Goal: Transaction & Acquisition: Purchase product/service

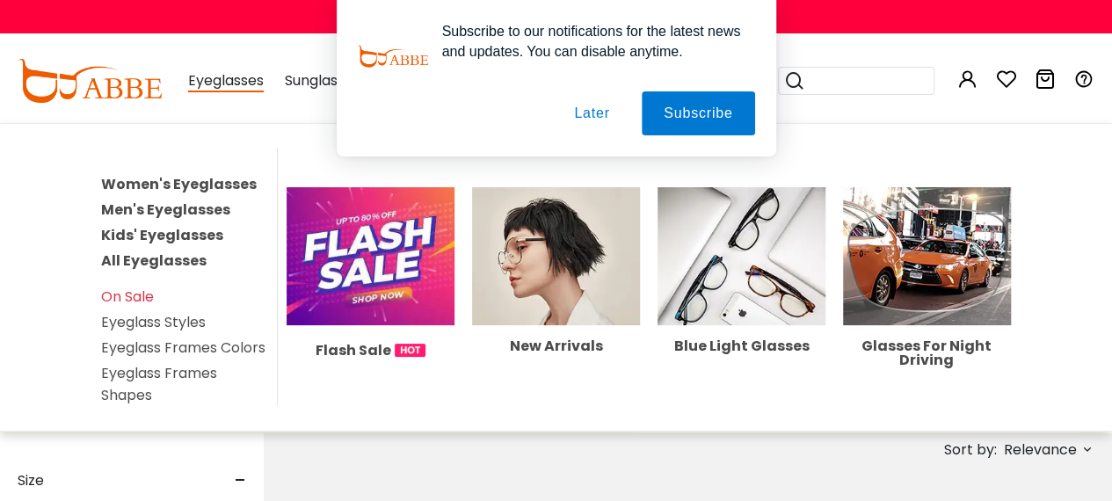
click at [187, 182] on link "Women's Eyeglasses" at bounding box center [179, 184] width 156 height 20
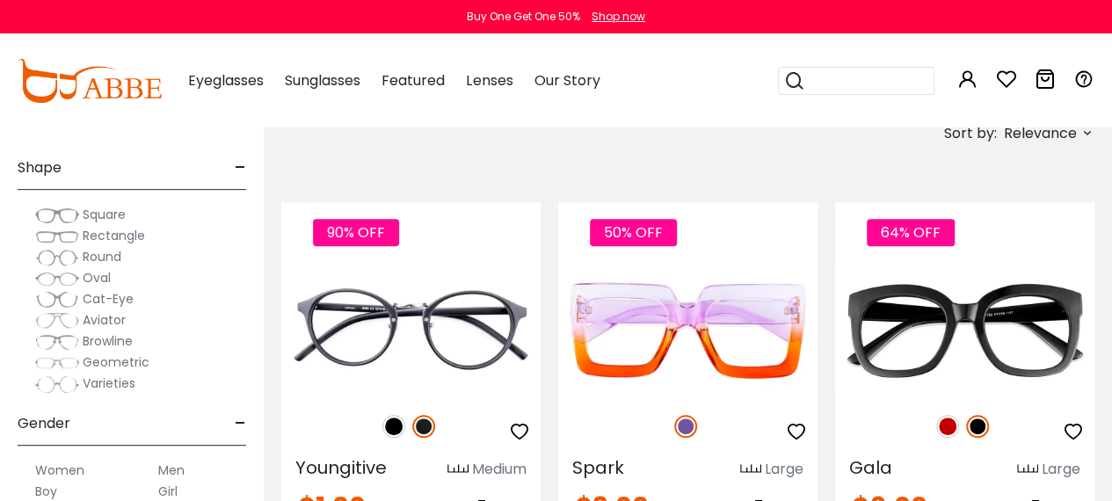
scroll to position [176, 0]
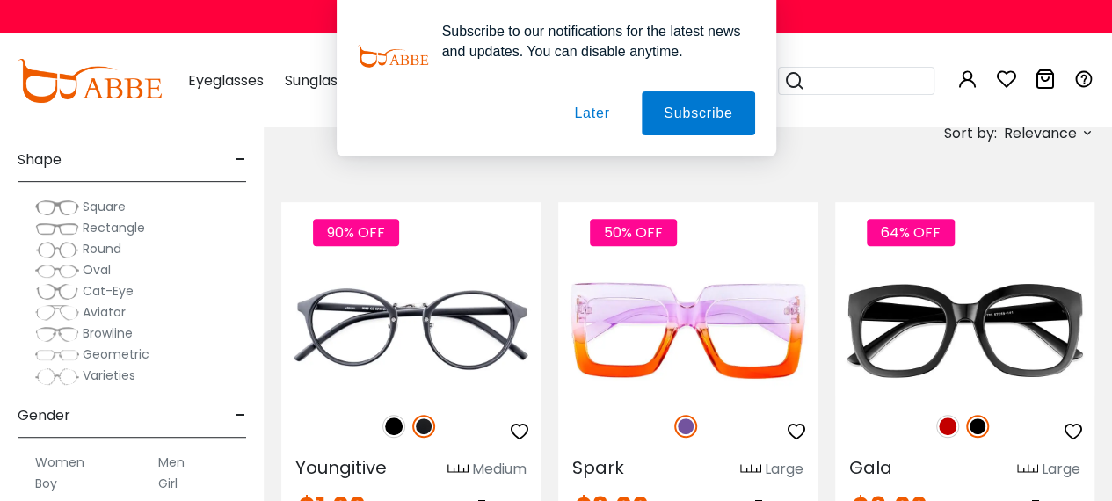
click at [0, 0] on button "Later" at bounding box center [0, 0] width 0 height 0
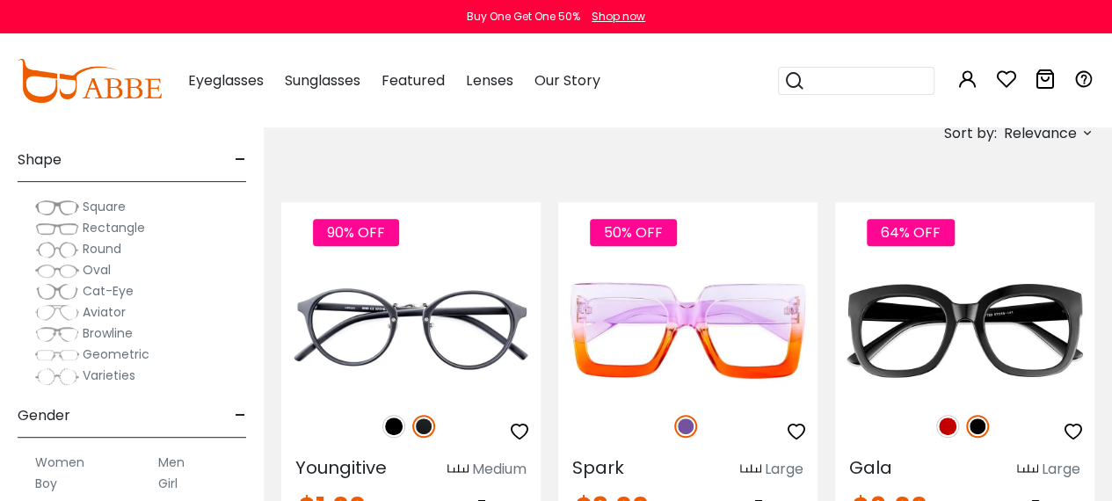
click at [125, 293] on span "Cat-Eye" at bounding box center [108, 291] width 51 height 18
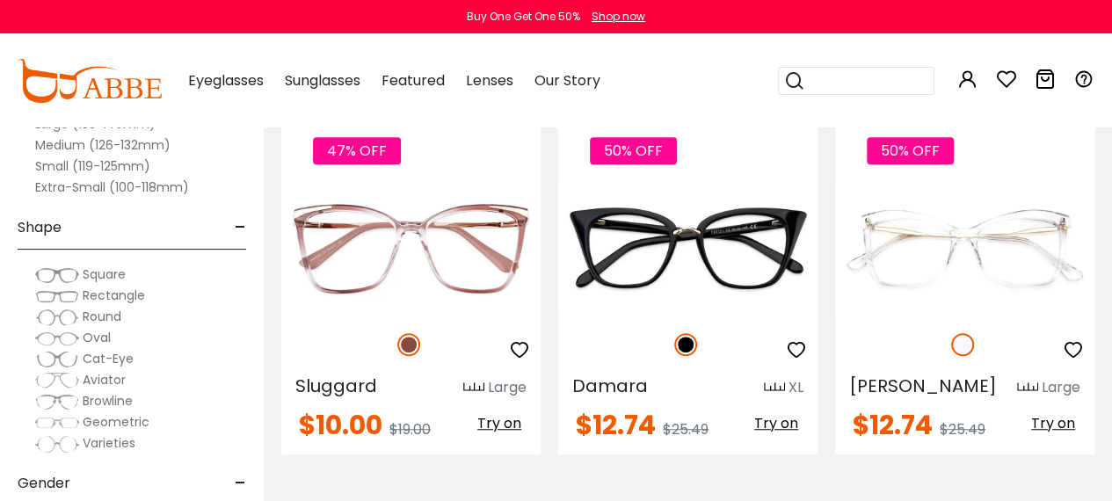
click at [104, 357] on span "Cat-Eye" at bounding box center [108, 359] width 51 height 18
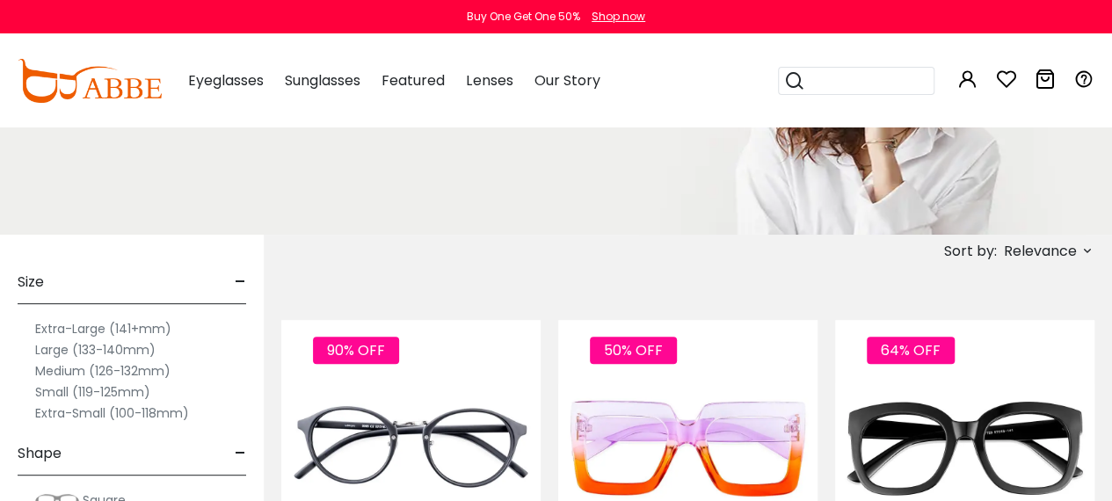
scroll to position [195, 0]
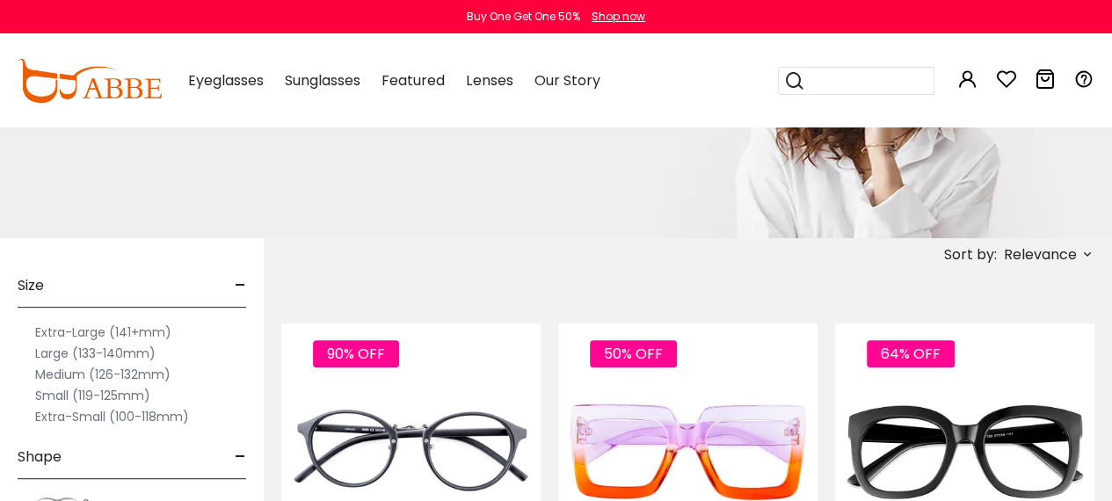
click at [1052, 255] on span "Relevance" at bounding box center [1040, 255] width 73 height 32
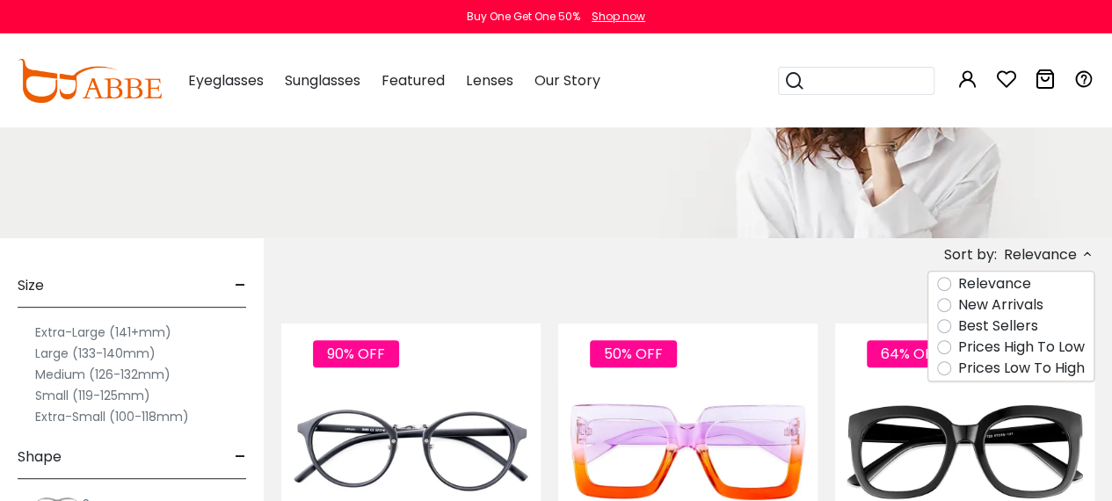
click at [958, 367] on label "Prices Low To High" at bounding box center [1021, 368] width 127 height 21
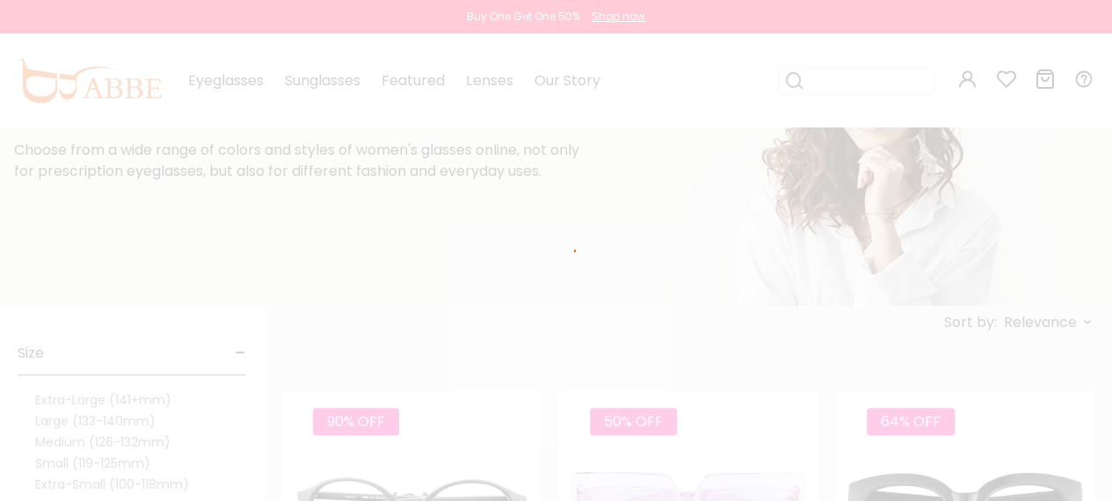
scroll to position [104, 0]
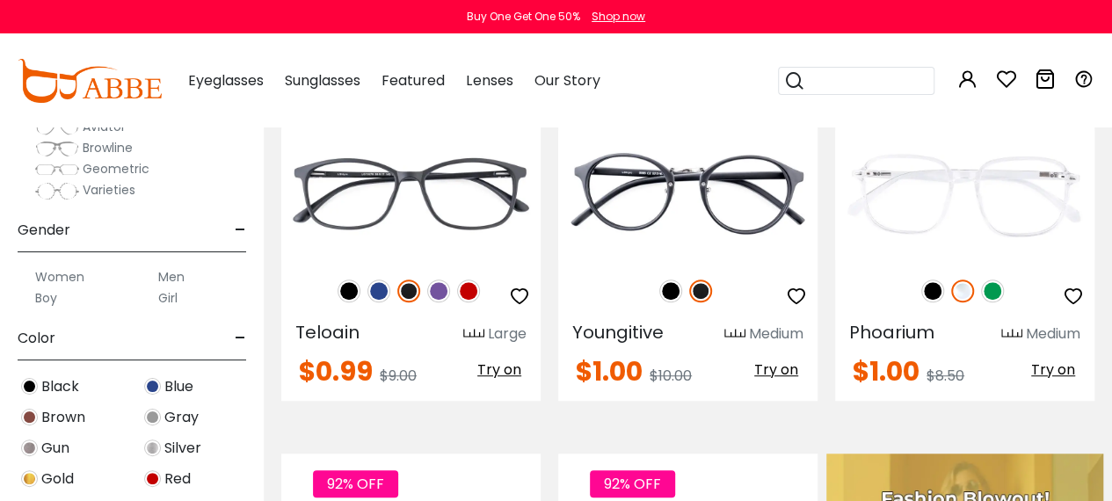
scroll to position [221, 0]
click at [53, 379] on span "Black" at bounding box center [60, 384] width 38 height 21
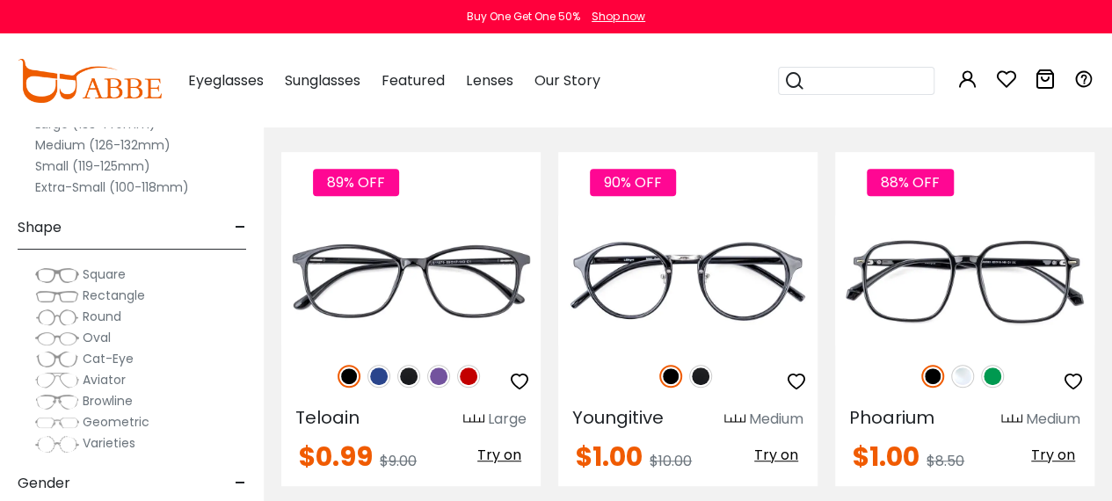
scroll to position [366, 0]
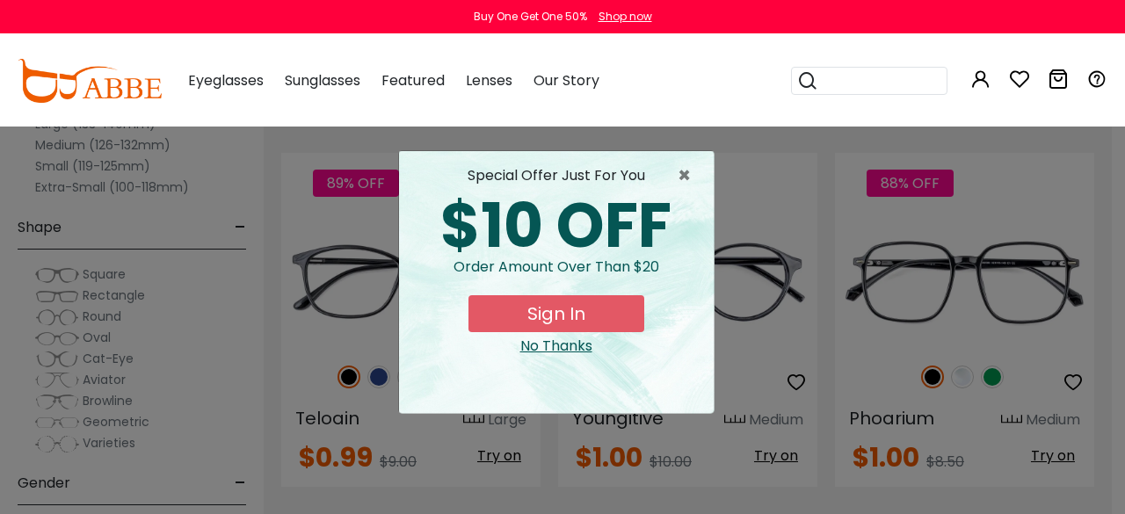
drag, startPoint x: 671, startPoint y: 195, endPoint x: 442, endPoint y: 252, distance: 235.6
click at [442, 252] on div "$10 OFF" at bounding box center [556, 226] width 287 height 62
click at [681, 171] on span "×" at bounding box center [689, 175] width 22 height 21
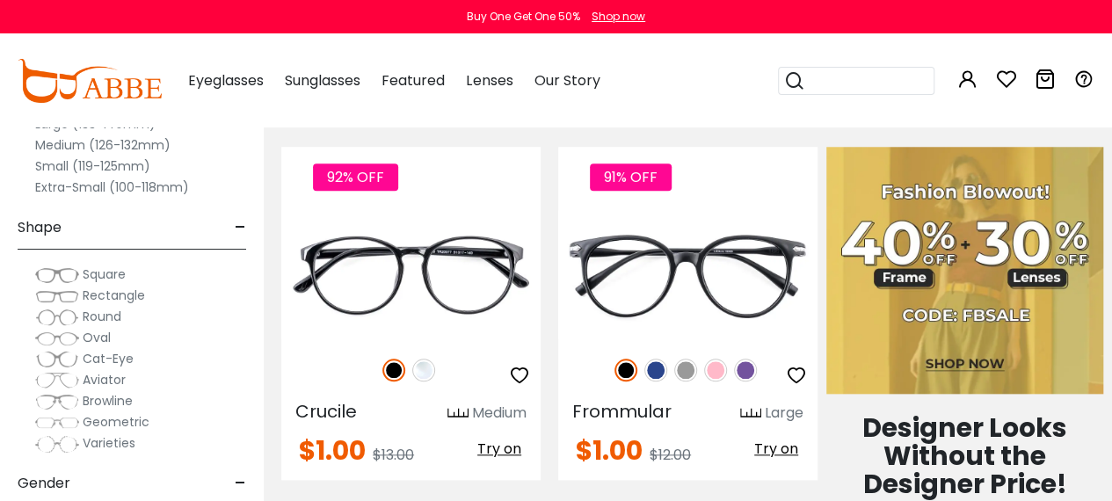
scroll to position [760, 0]
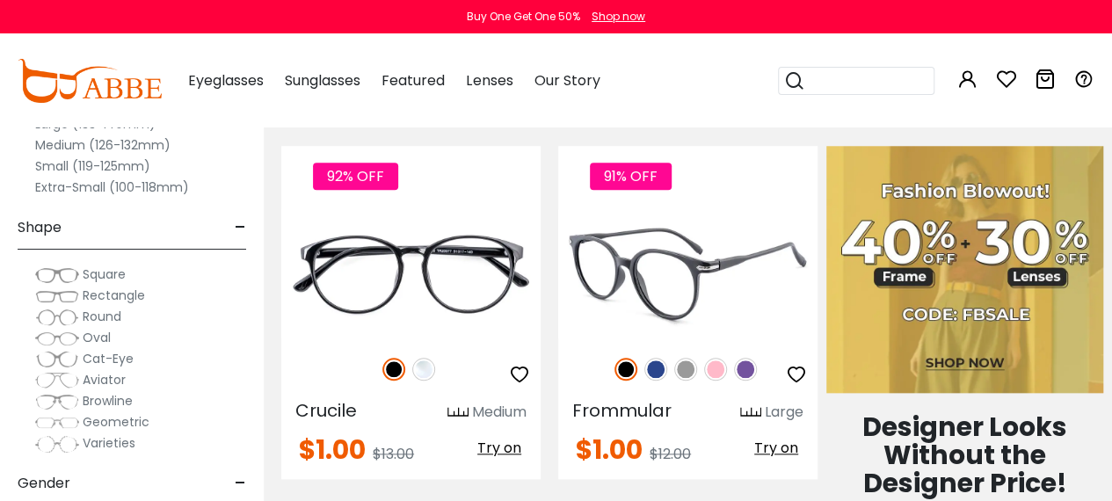
drag, startPoint x: 641, startPoint y: 200, endPoint x: 612, endPoint y: 238, distance: 48.4
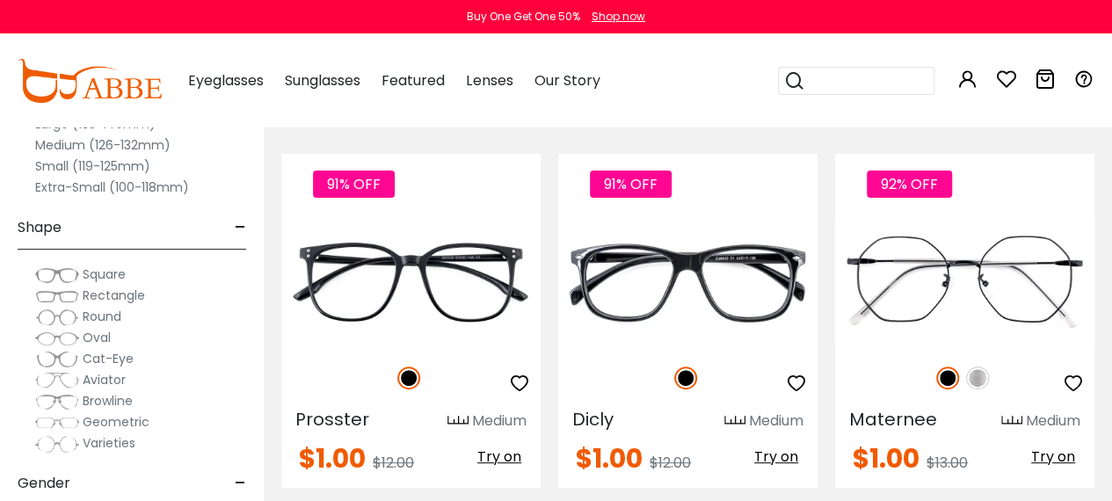
scroll to position [3508, 0]
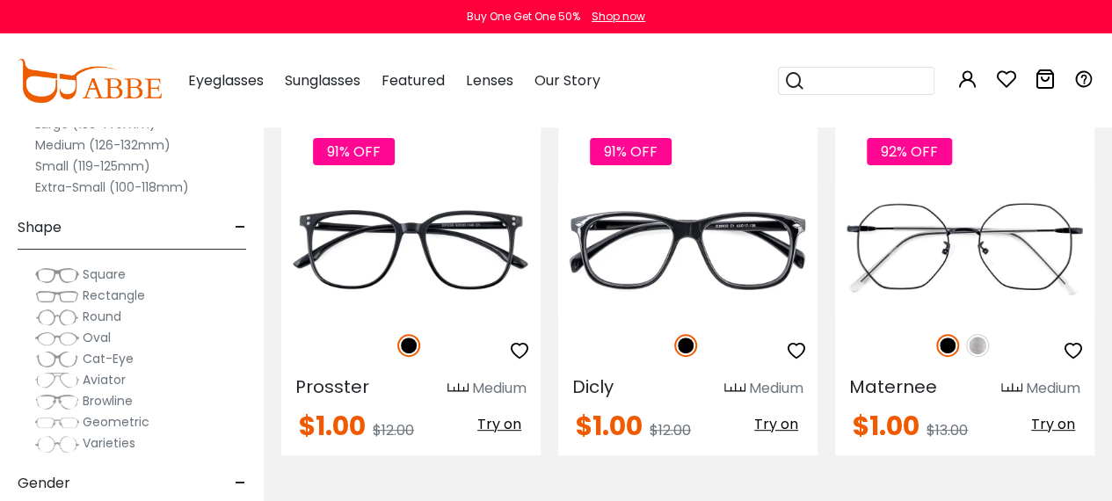
click at [55, 358] on img at bounding box center [57, 360] width 44 height 18
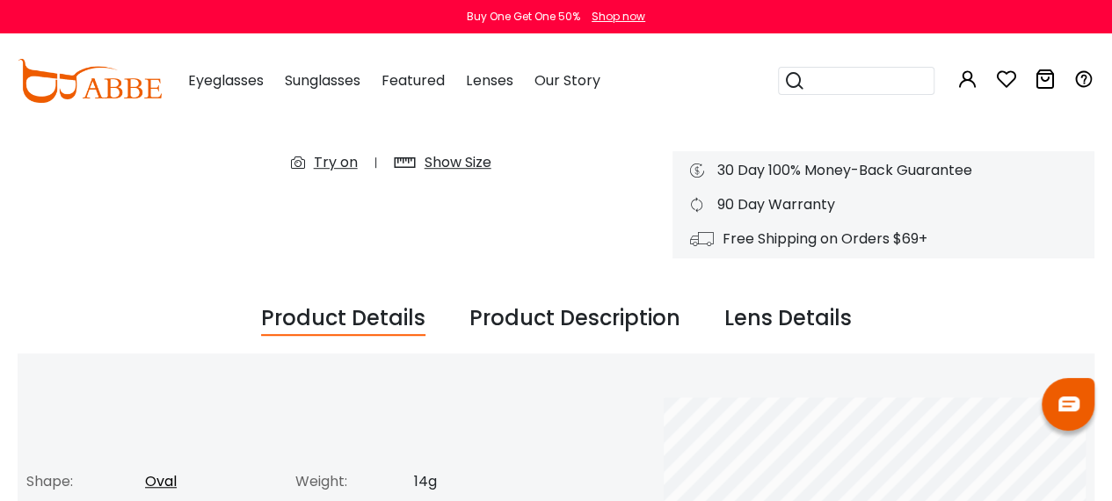
scroll to position [669, 0]
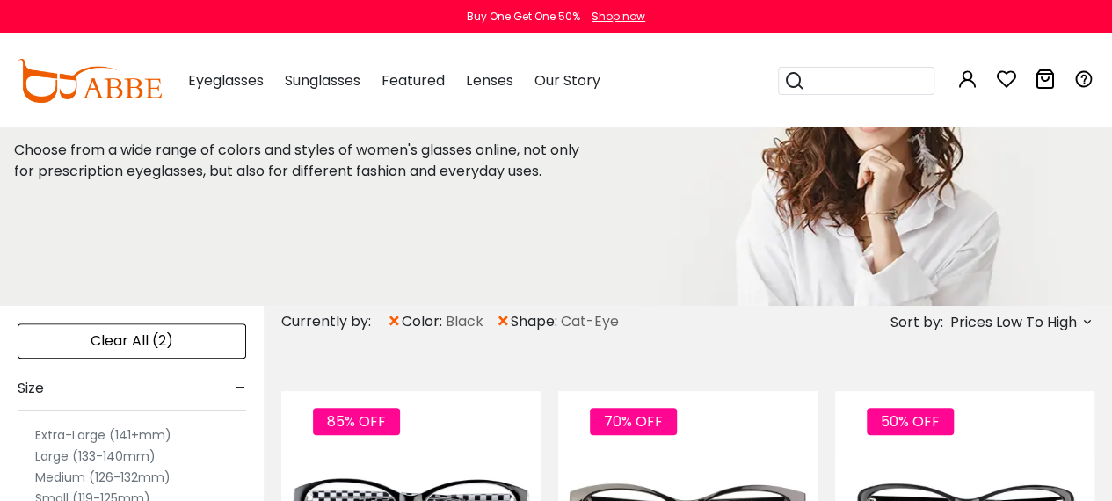
scroll to position [128, 0]
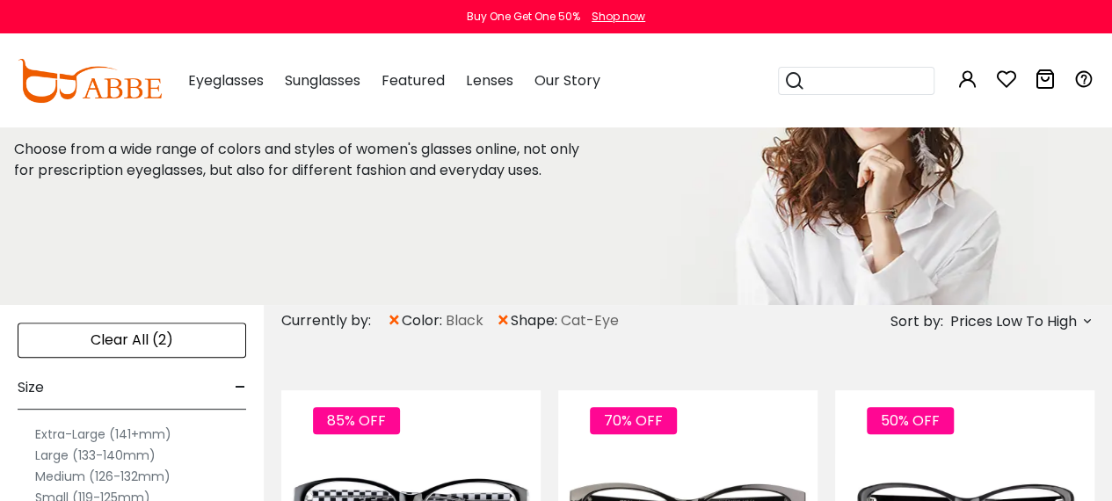
click at [504, 322] on span "×" at bounding box center [503, 321] width 15 height 32
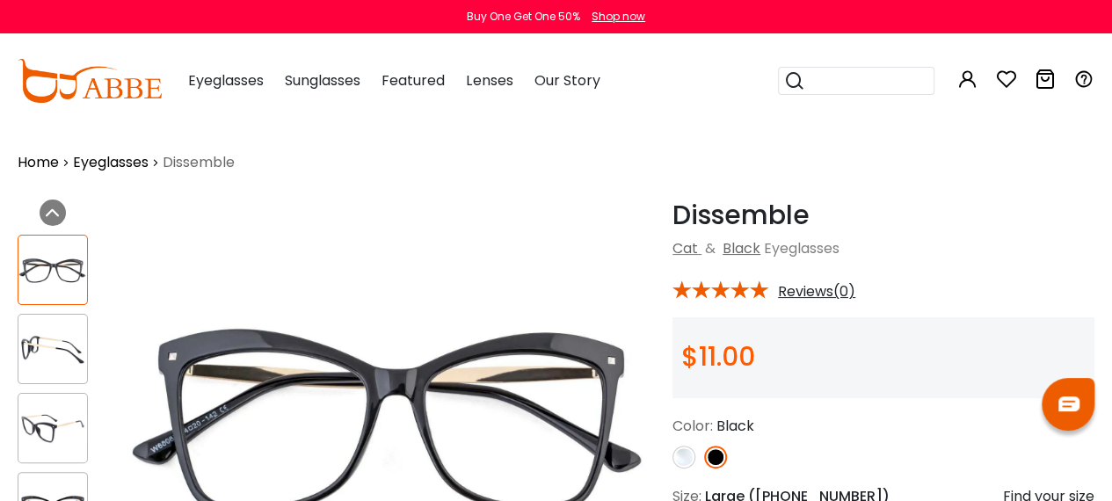
scroll to position [331, 0]
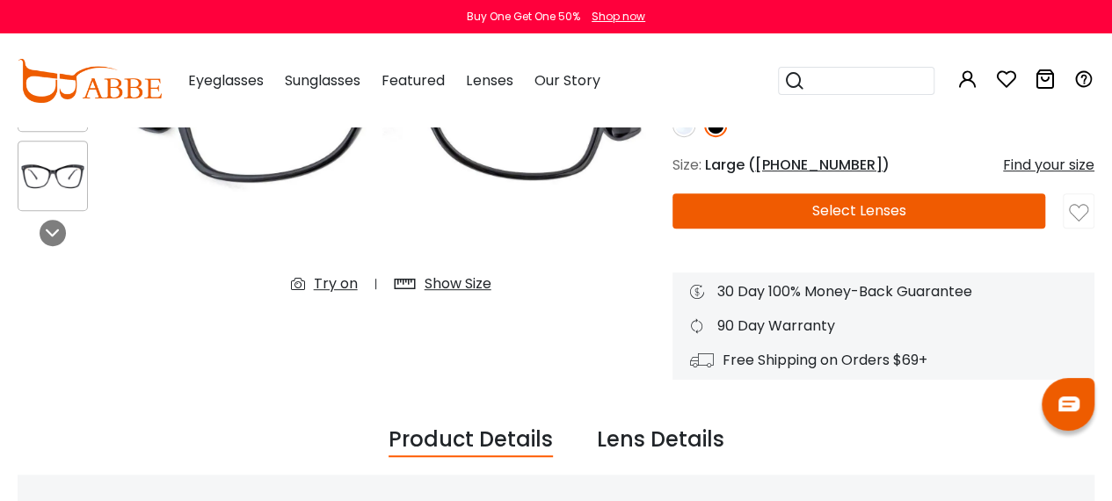
click at [804, 203] on button "Select Lenses" at bounding box center [859, 210] width 373 height 35
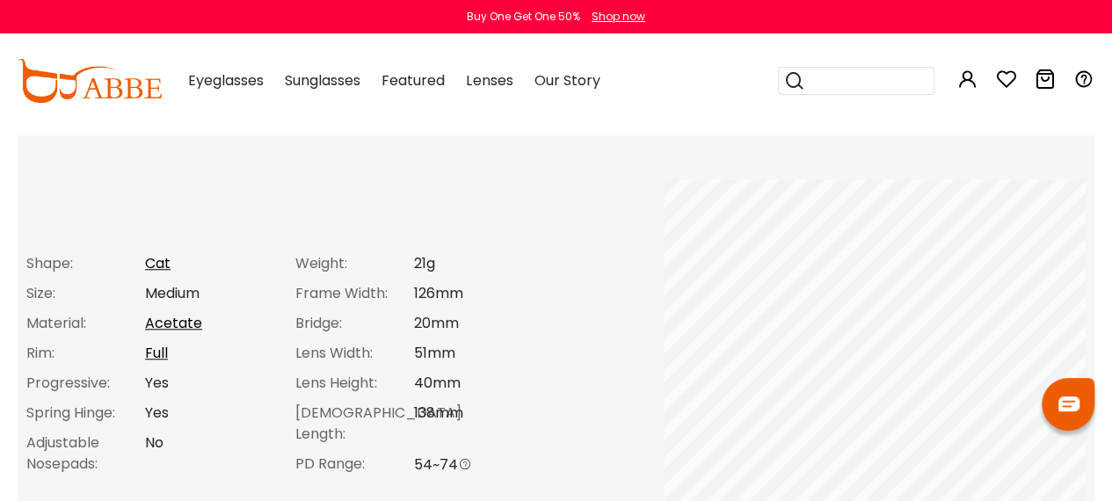
scroll to position [672, 0]
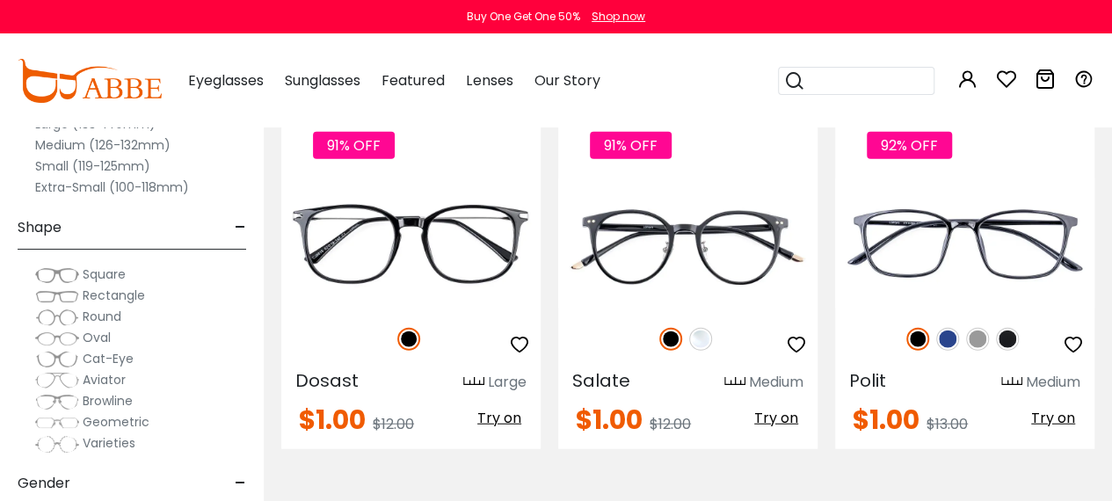
scroll to position [1969, 0]
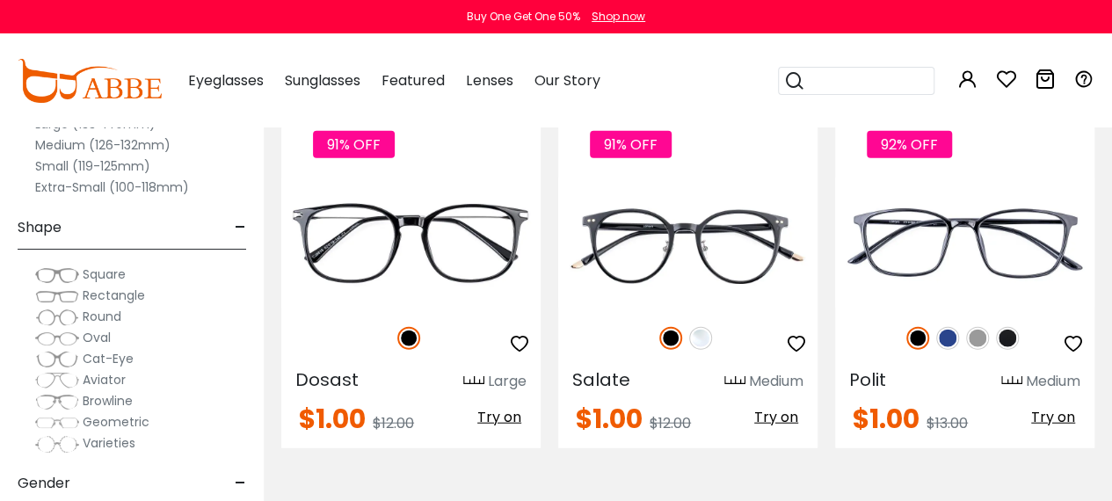
drag, startPoint x: 434, startPoint y: 258, endPoint x: 815, endPoint y: 478, distance: 439.6
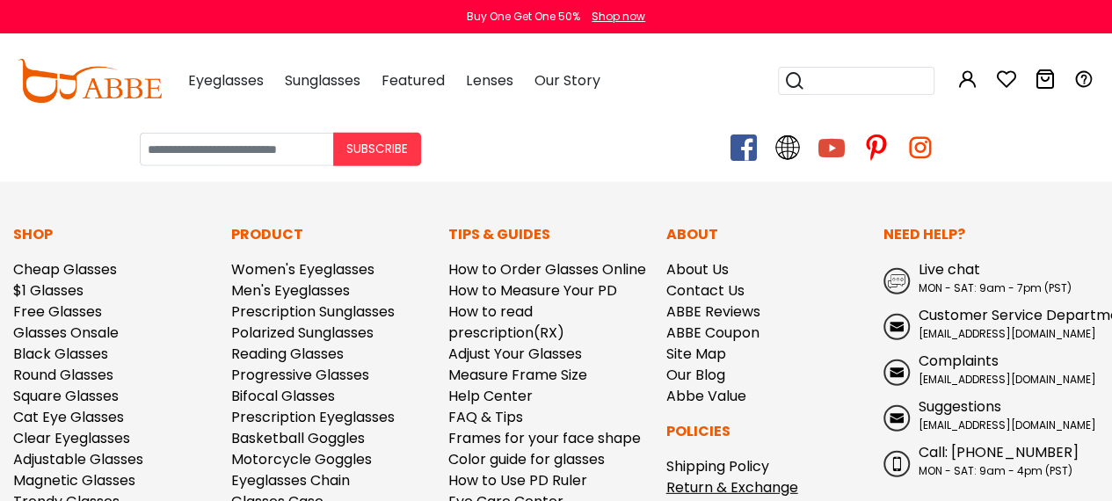
scroll to position [8971, 0]
click at [707, 259] on link "About Us" at bounding box center [697, 269] width 62 height 20
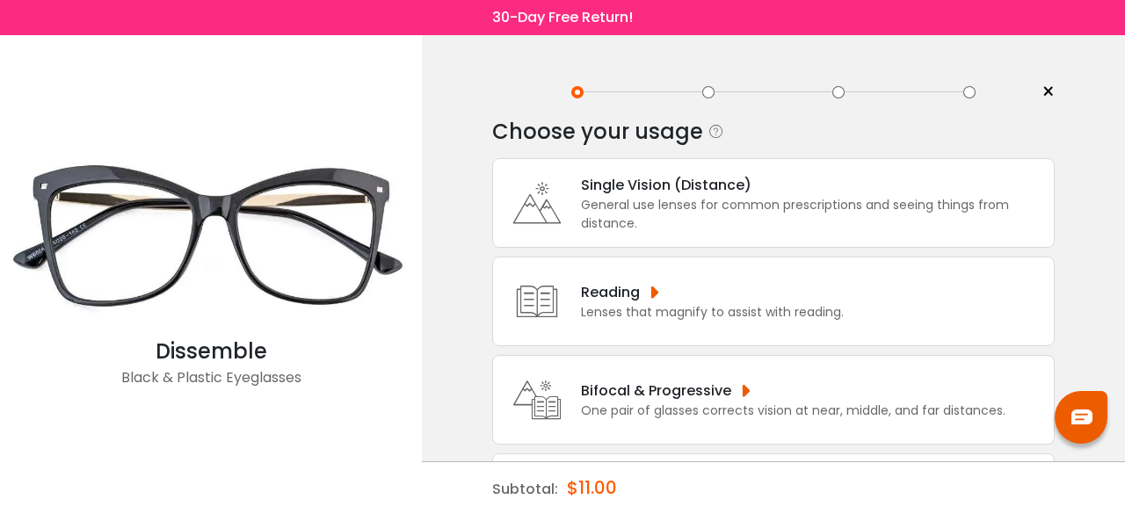
click at [661, 191] on div "Single Vision (Distance)" at bounding box center [813, 185] width 464 height 22
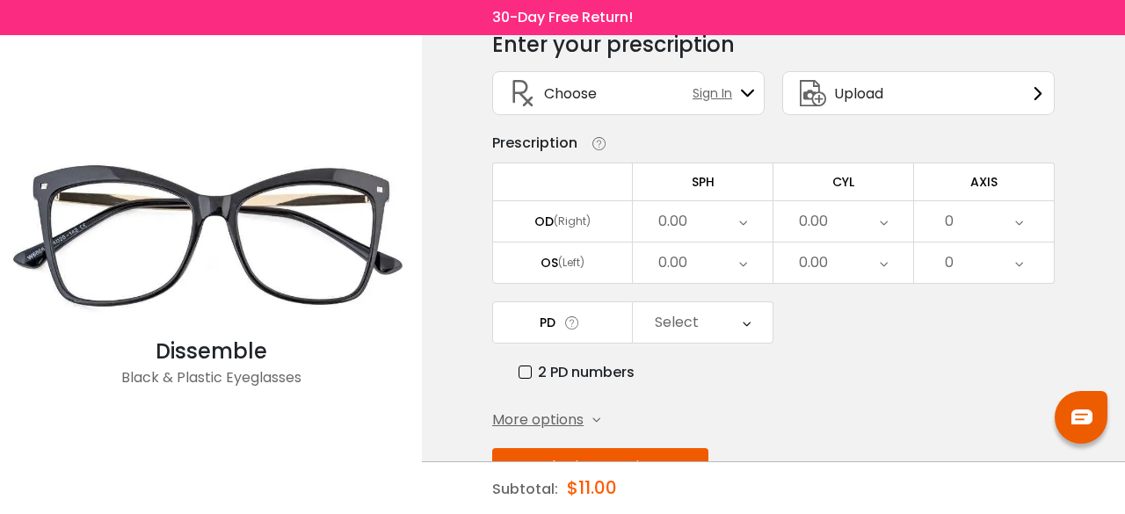
scroll to position [142, 0]
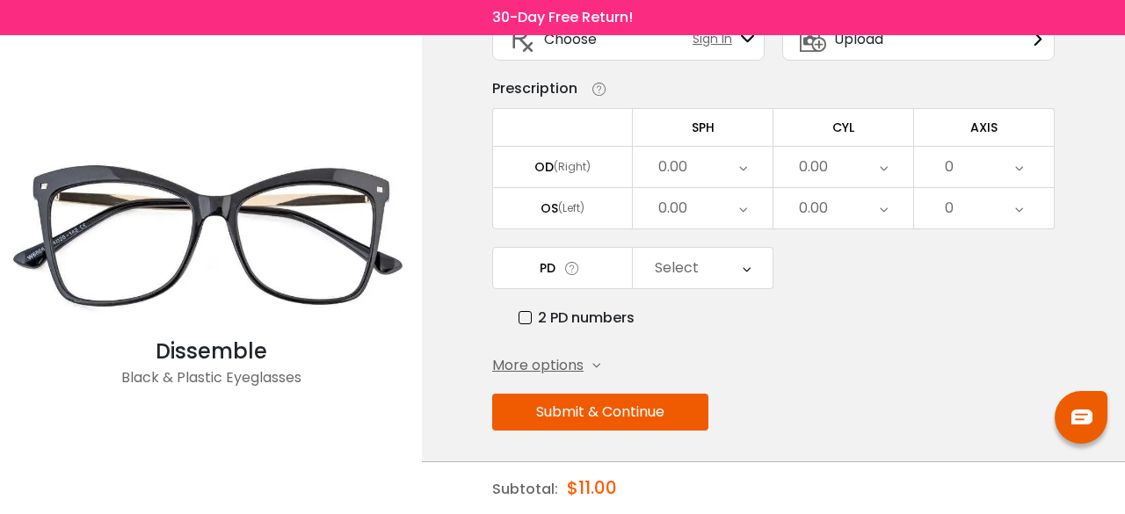
click at [566, 366] on span "More options" at bounding box center [537, 365] width 91 height 21
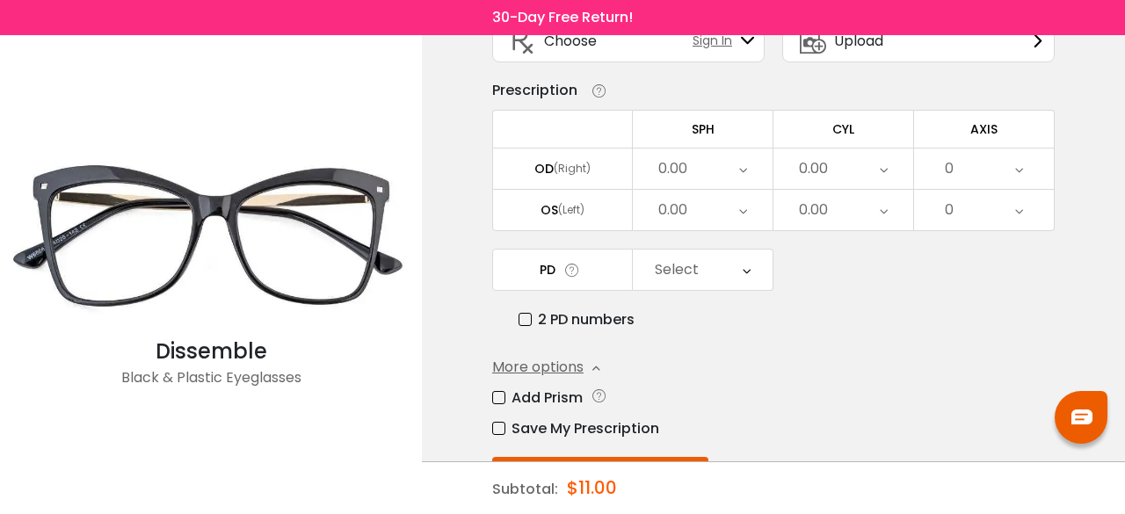
scroll to position [159, 0]
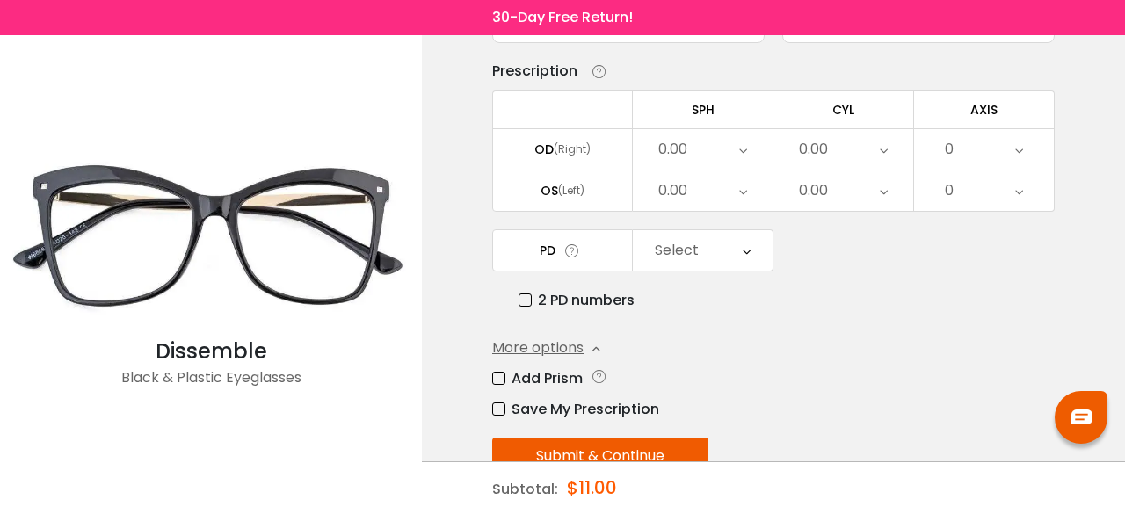
click at [625, 438] on button "Submit & Continue" at bounding box center [600, 456] width 216 height 37
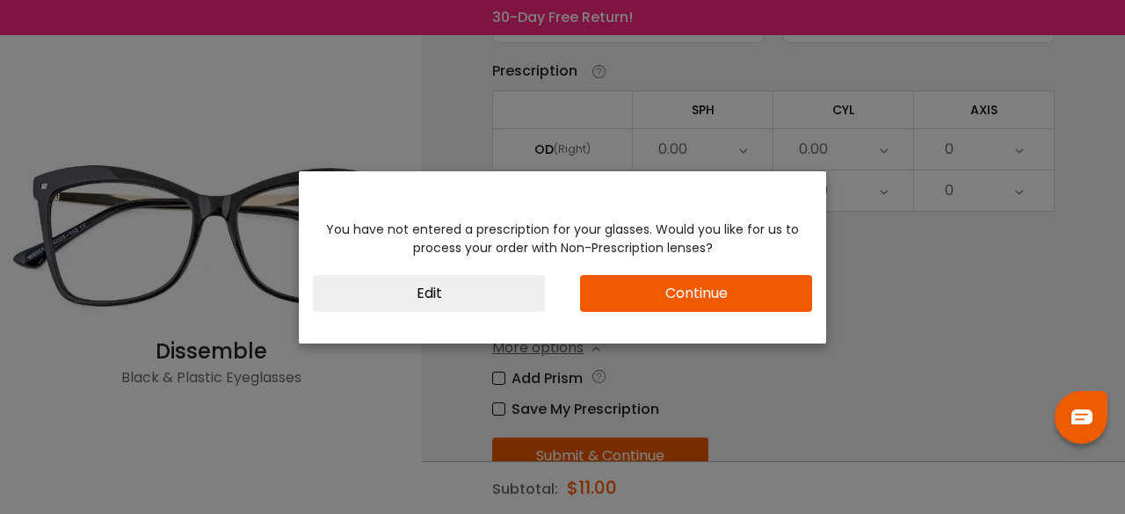
click at [382, 297] on button "Edit" at bounding box center [429, 293] width 232 height 37
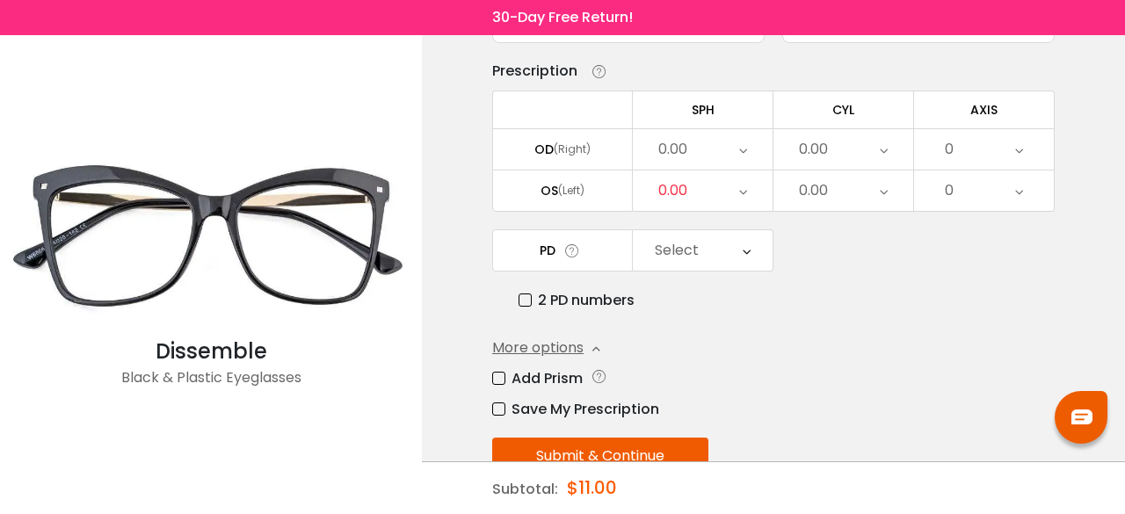
click at [735, 141] on div "0.00" at bounding box center [703, 149] width 140 height 40
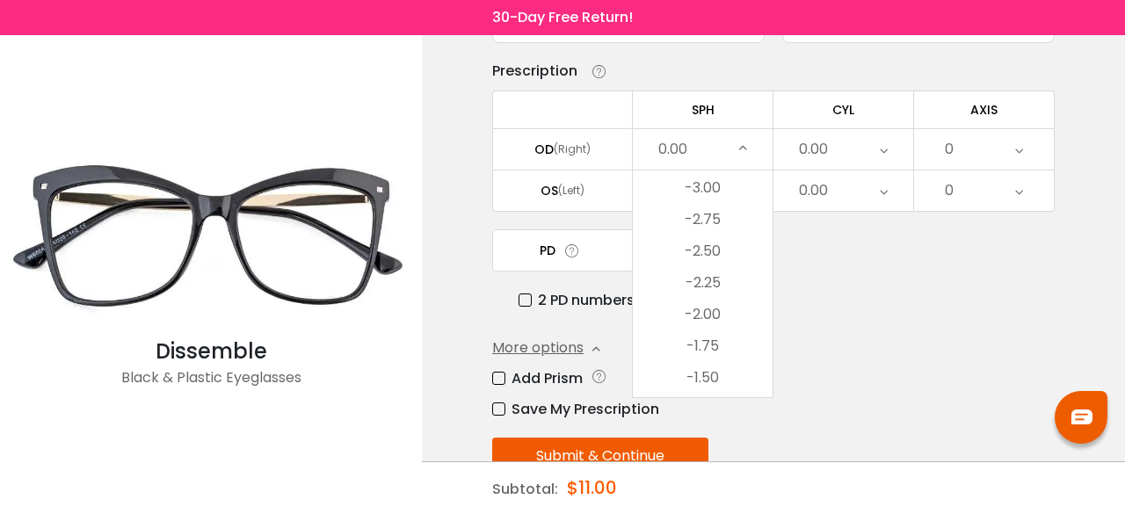
scroll to position [2143, 0]
click at [712, 285] on li "-2.25" at bounding box center [703, 291] width 140 height 32
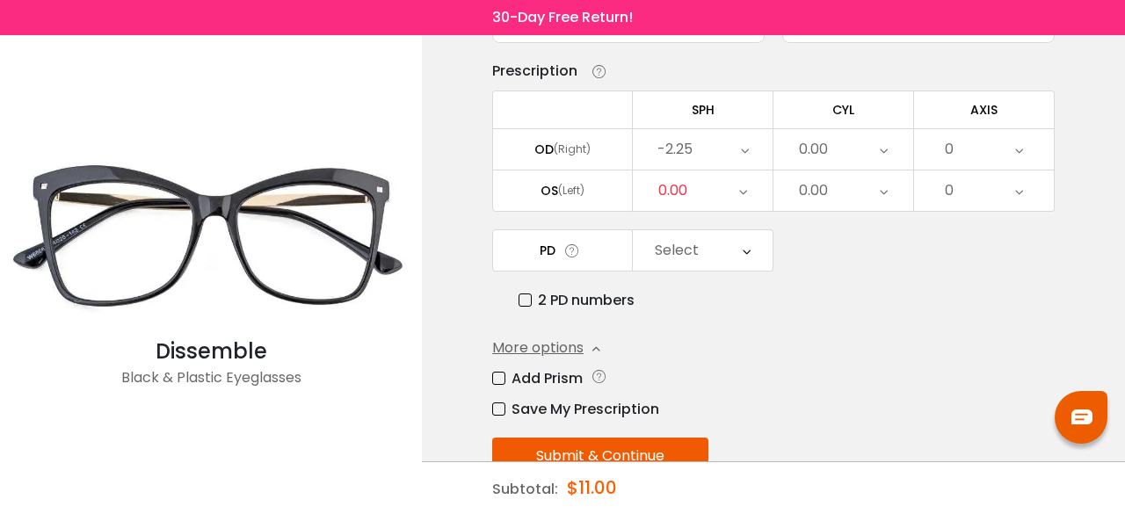
click at [699, 189] on div "0.00" at bounding box center [703, 191] width 140 height 40
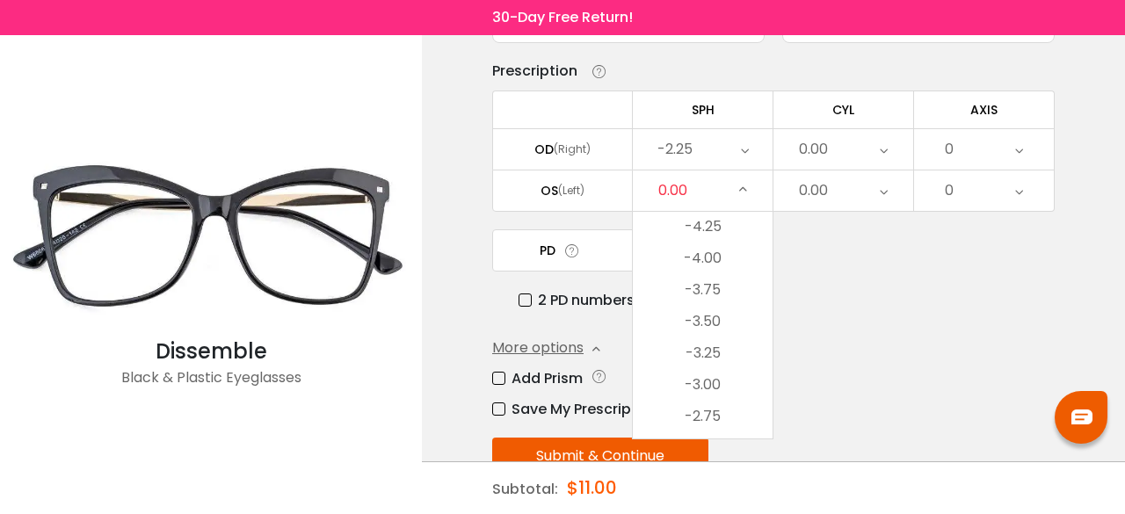
scroll to position [2064, 0]
click at [709, 345] on li "-2.75" at bounding box center [703, 347] width 140 height 32
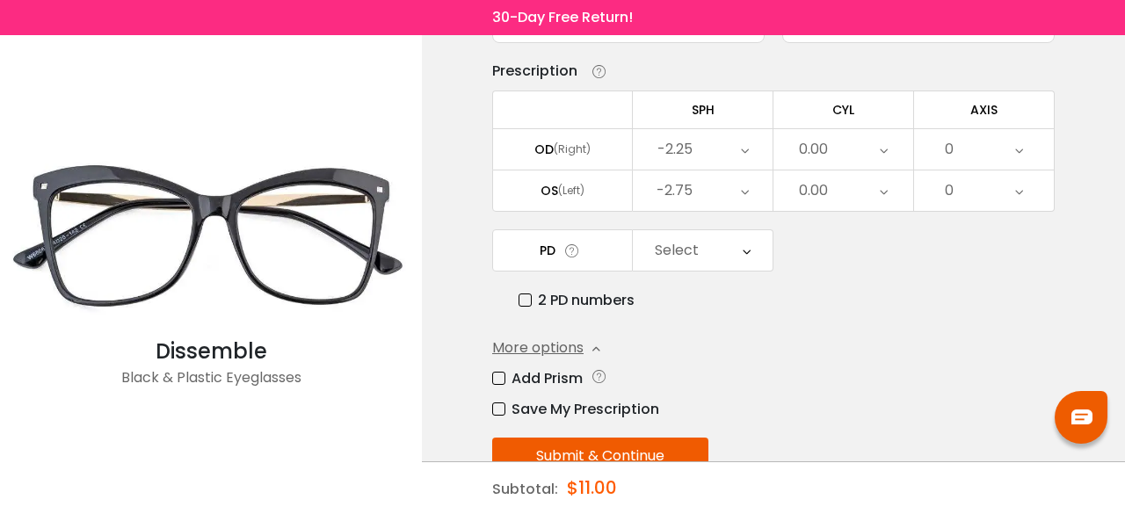
click at [880, 133] on icon at bounding box center [884, 149] width 8 height 40
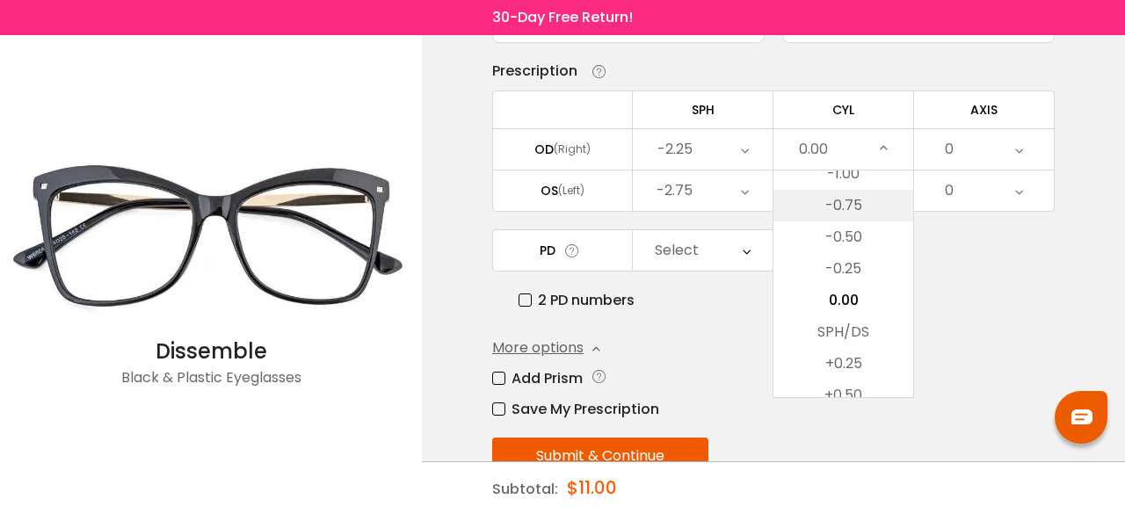
click at [864, 194] on li "-0.75" at bounding box center [844, 206] width 140 height 32
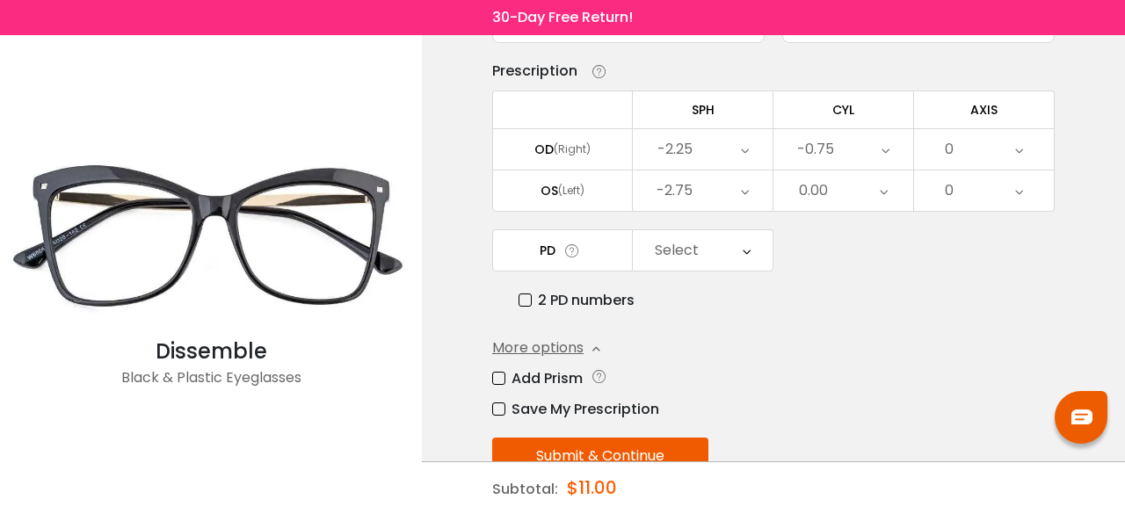
click at [862, 194] on div "0.00" at bounding box center [844, 191] width 140 height 40
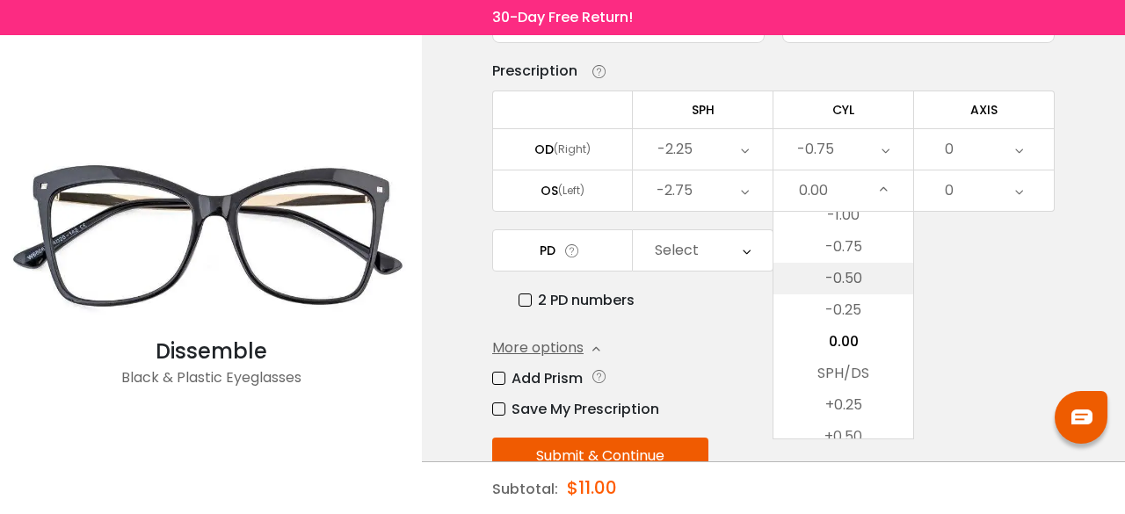
click at [857, 284] on li "-0.50" at bounding box center [844, 279] width 140 height 32
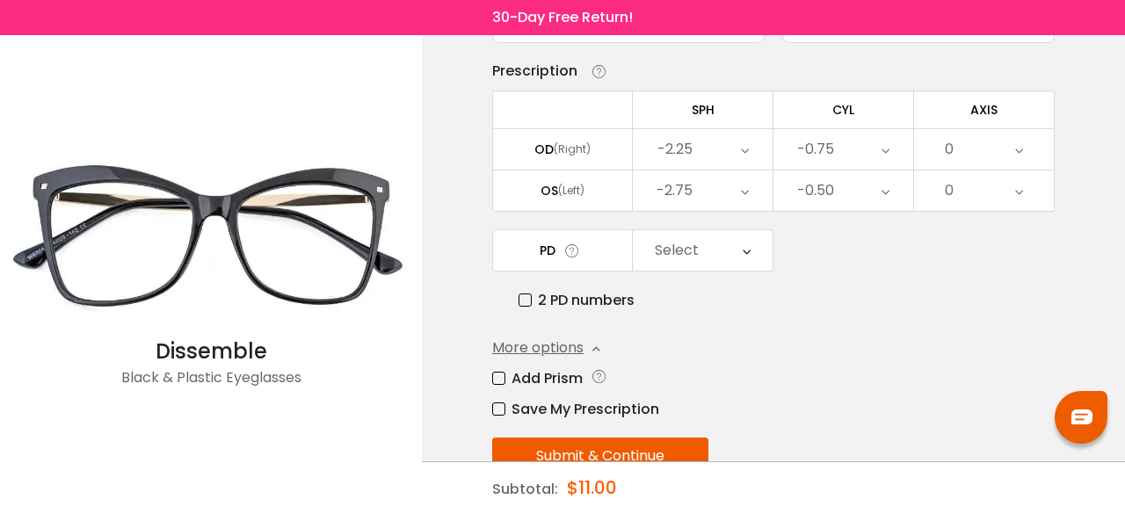
click at [990, 137] on div "0" at bounding box center [984, 149] width 140 height 40
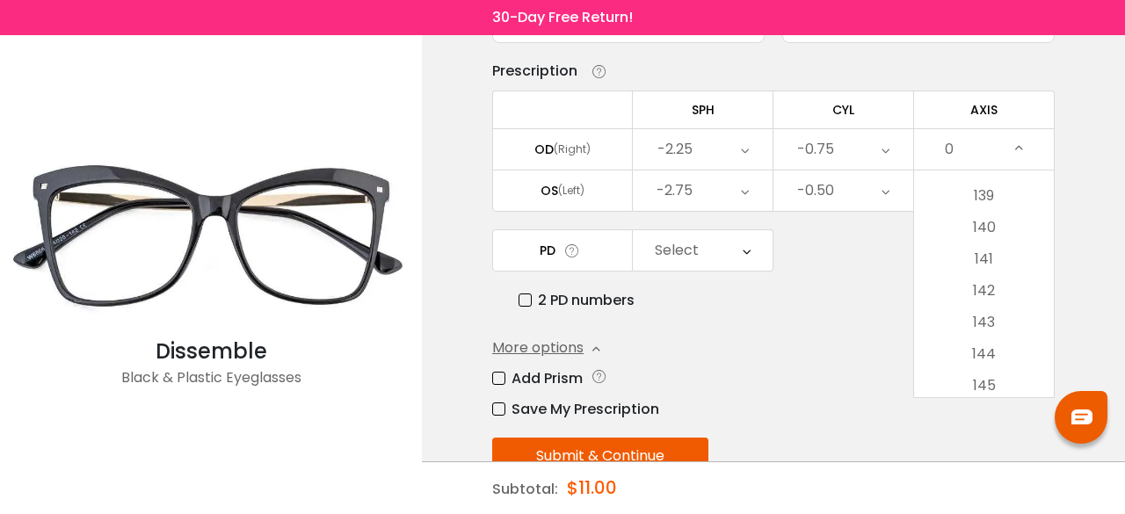
scroll to position [4391, 0]
click at [986, 229] on li "140" at bounding box center [984, 227] width 140 height 32
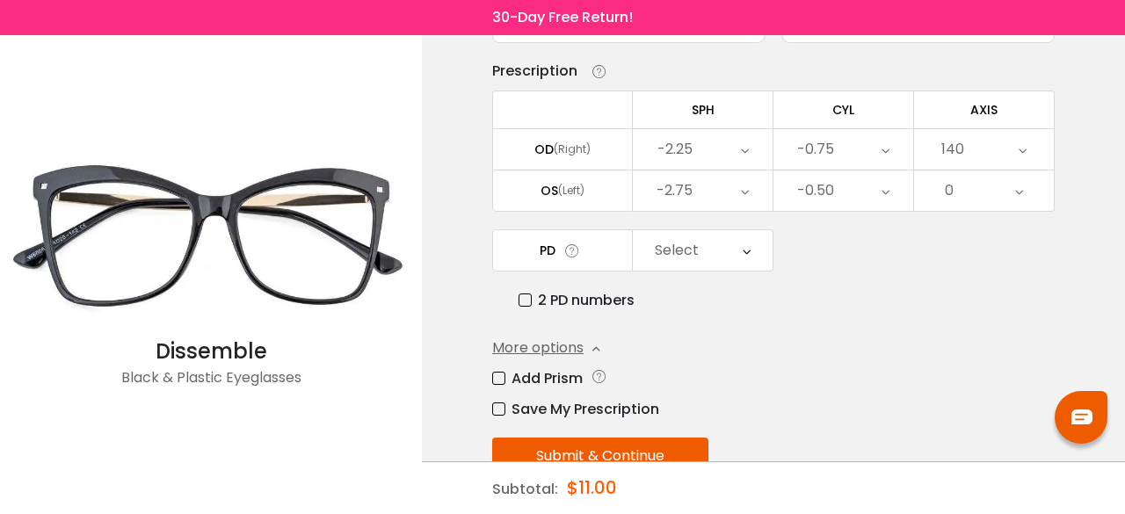
click at [983, 185] on div "0" at bounding box center [984, 191] width 140 height 40
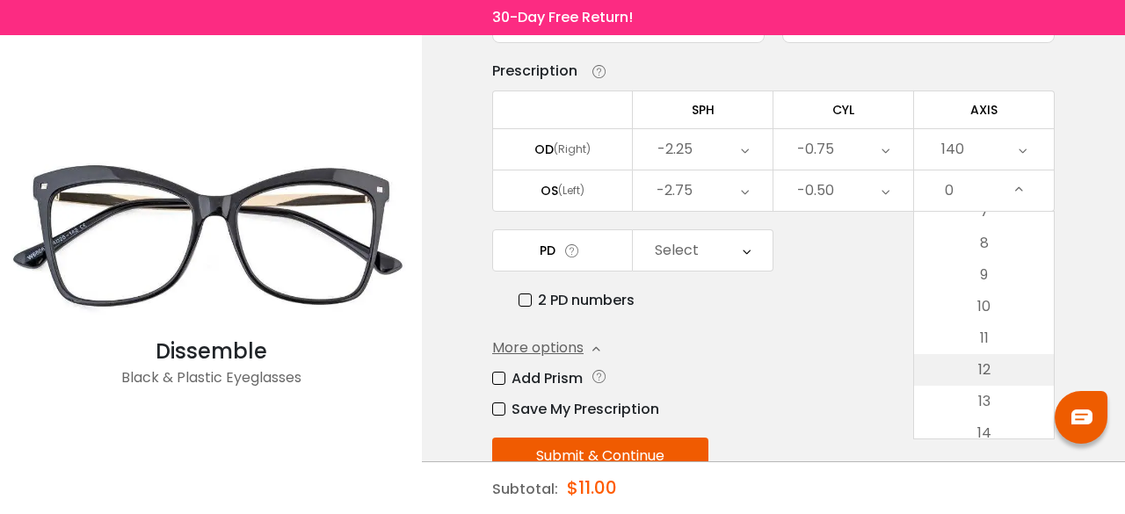
scroll to position [230, 0]
click at [979, 309] on li "10" at bounding box center [984, 314] width 140 height 32
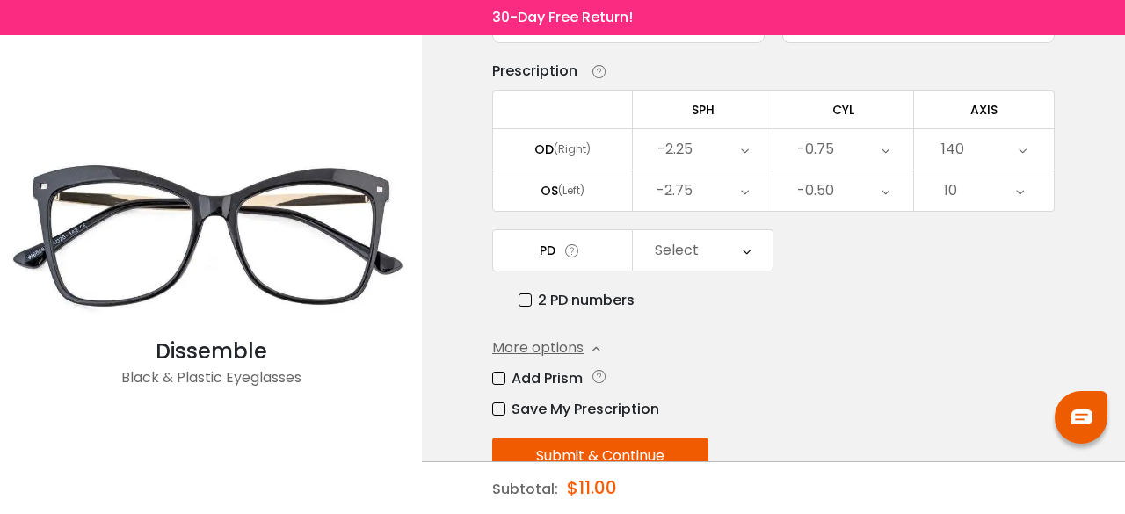
click at [717, 254] on div "Select" at bounding box center [703, 250] width 140 height 40
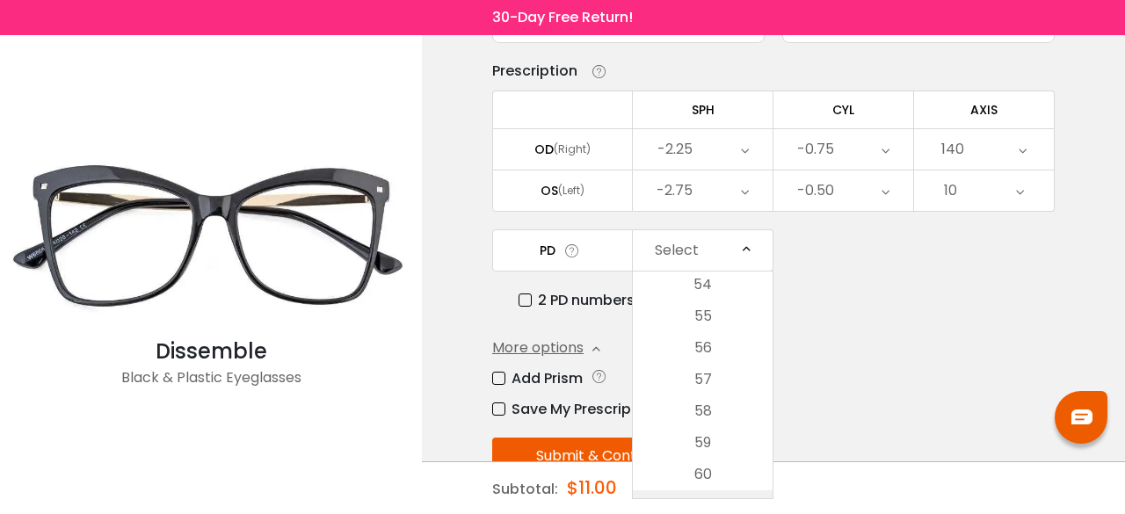
scroll to position [255, 0]
click at [731, 352] on li "56" at bounding box center [703, 349] width 140 height 32
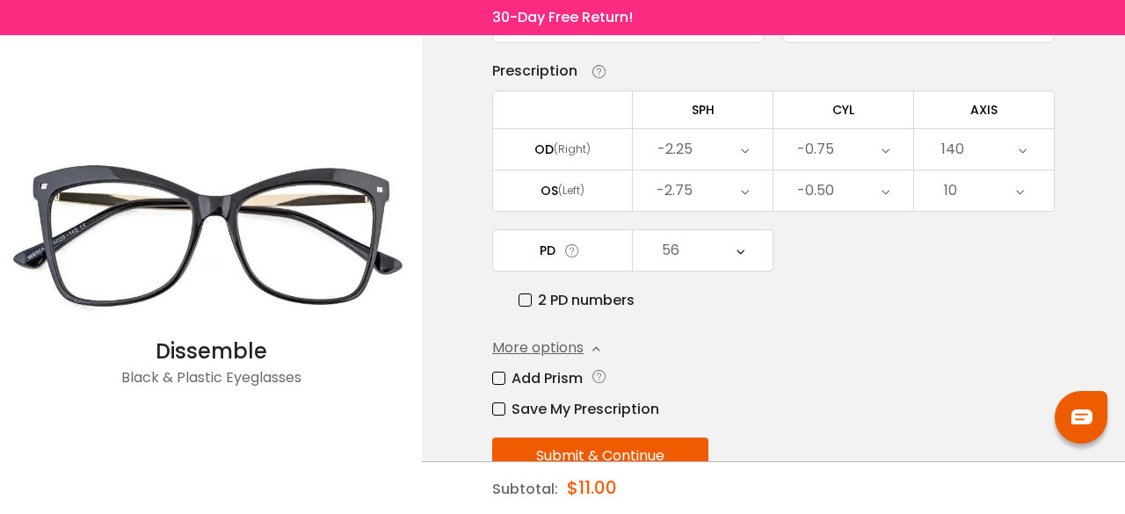
click at [617, 445] on button "Submit & Continue" at bounding box center [600, 456] width 216 height 37
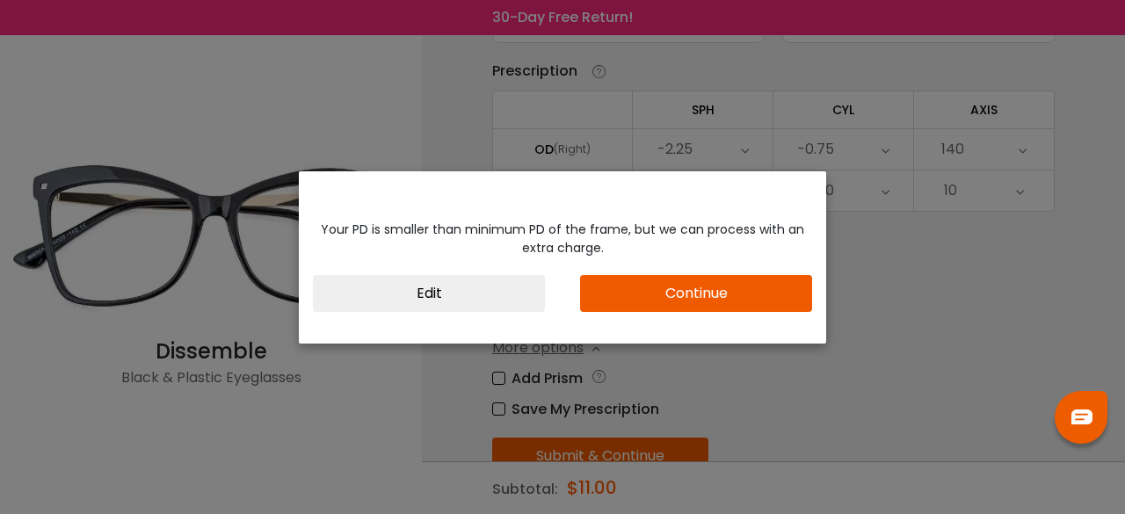
click at [684, 296] on button "Continue" at bounding box center [696, 293] width 232 height 37
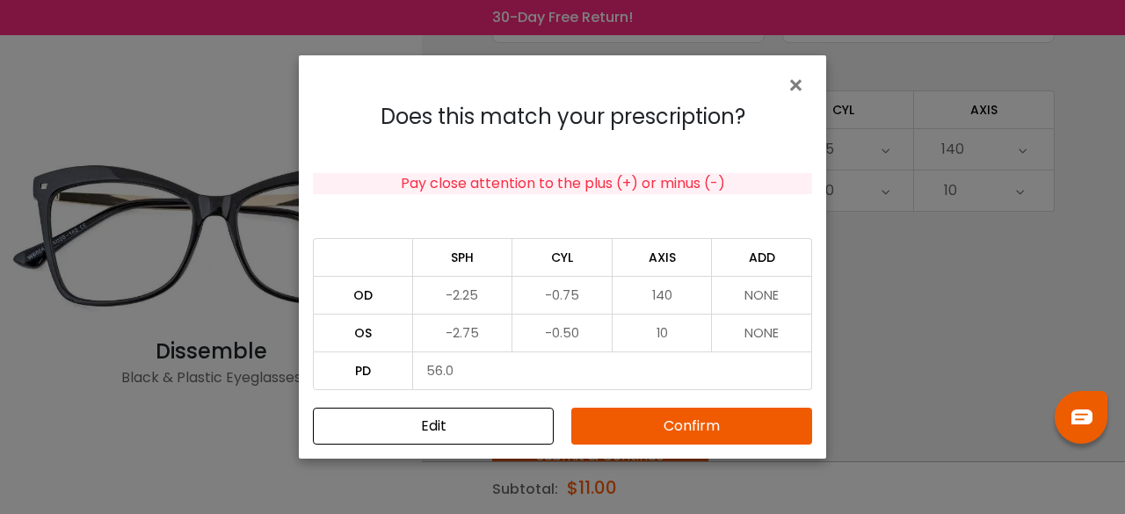
click at [635, 432] on button "Confirm" at bounding box center [691, 426] width 241 height 37
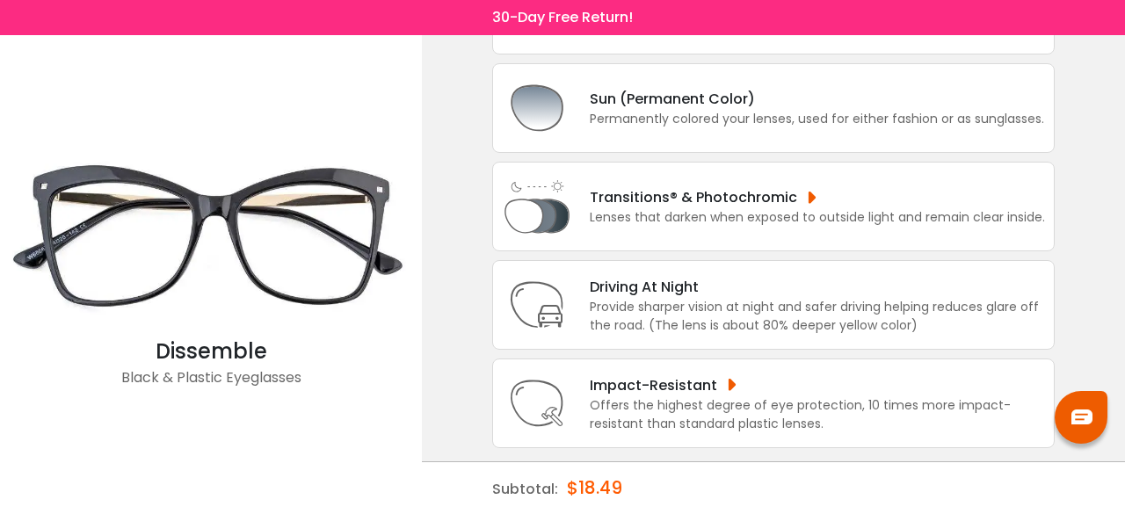
scroll to position [0, 0]
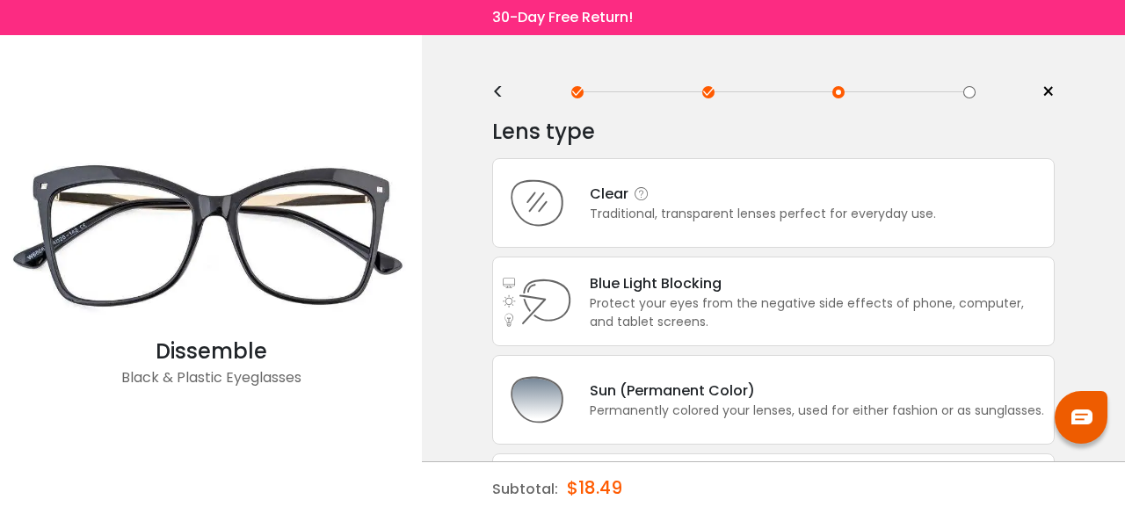
click at [688, 228] on div "Clear Traditional, transparent lenses perfect for everyday use." at bounding box center [773, 203] width 563 height 90
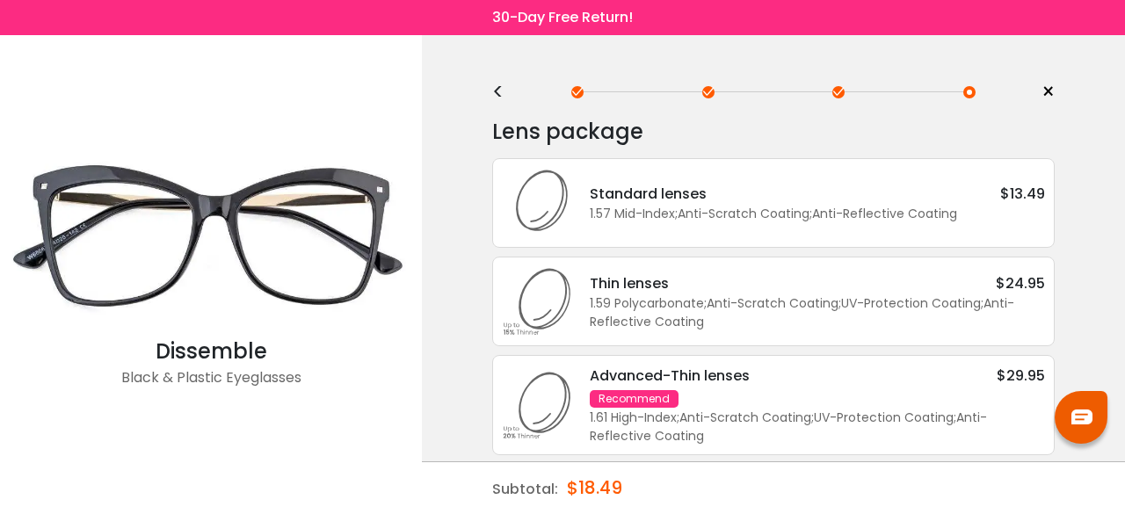
scroll to position [35, 0]
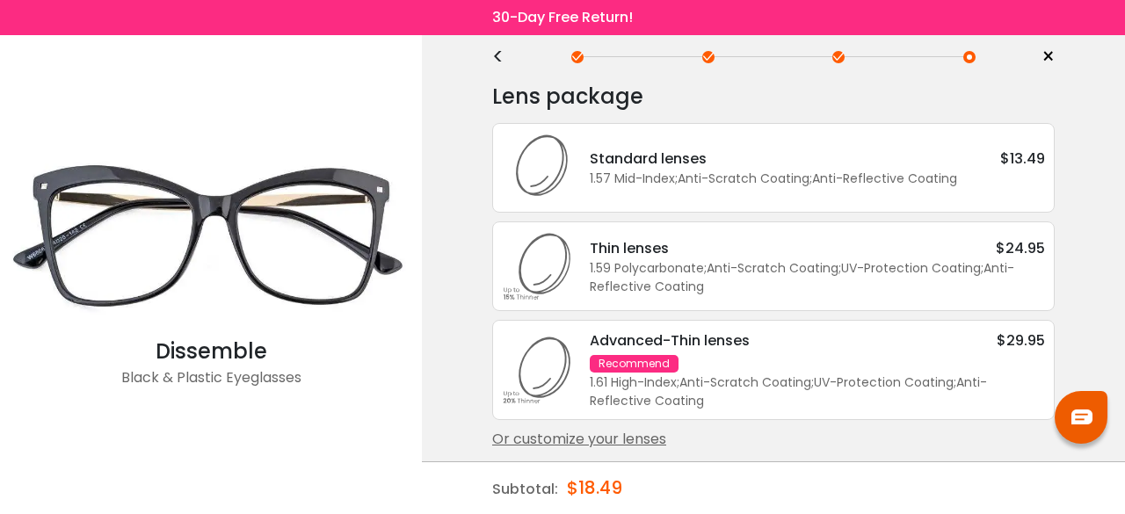
drag, startPoint x: 1099, startPoint y: 222, endPoint x: 680, endPoint y: 178, distance: 421.7
click at [680, 178] on div "1.57 Mid-Index ; Anti-Scratch Coating ; Anti-Reflective Coating ;" at bounding box center [817, 179] width 455 height 18
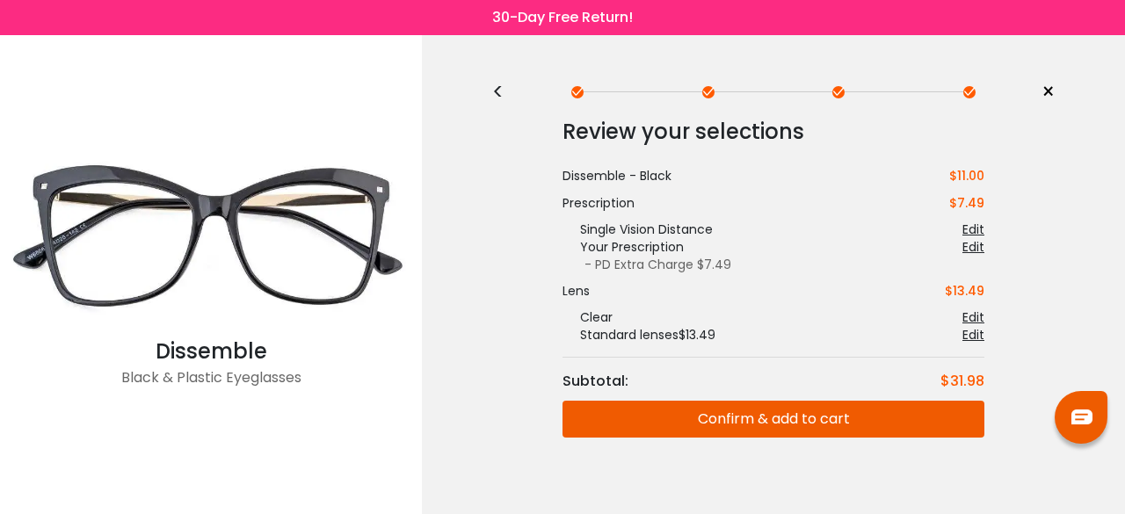
scroll to position [19, 0]
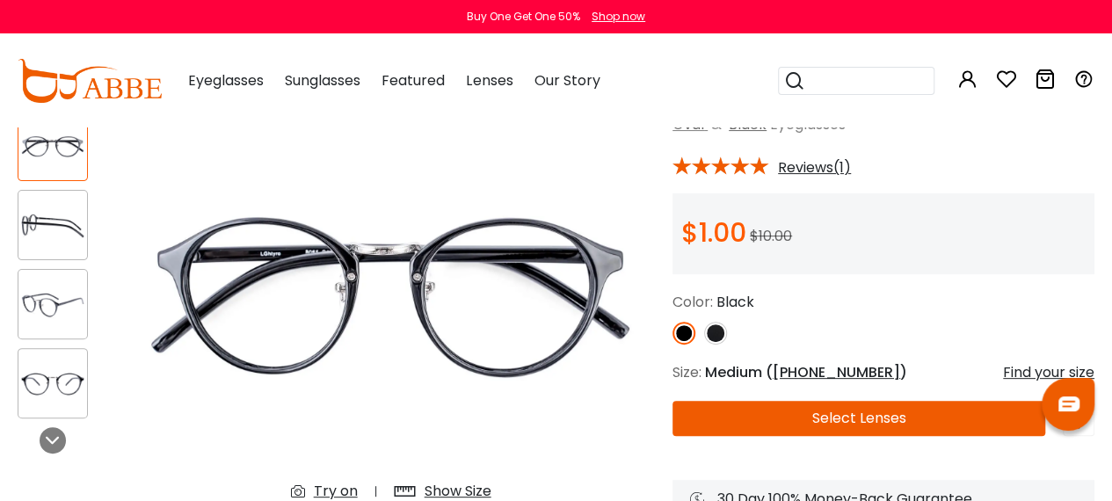
scroll to position [472, 0]
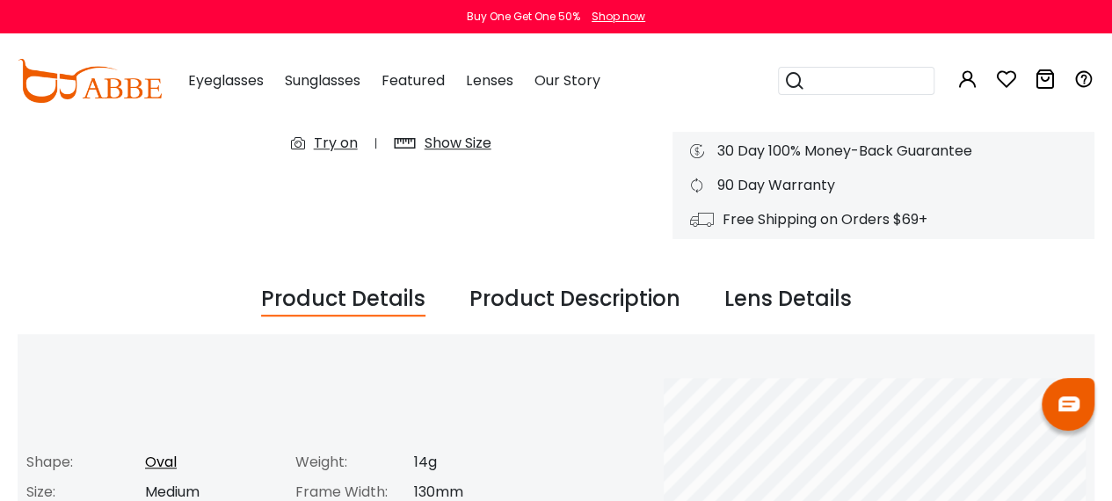
click at [549, 286] on div "Product Description" at bounding box center [574, 299] width 211 height 33
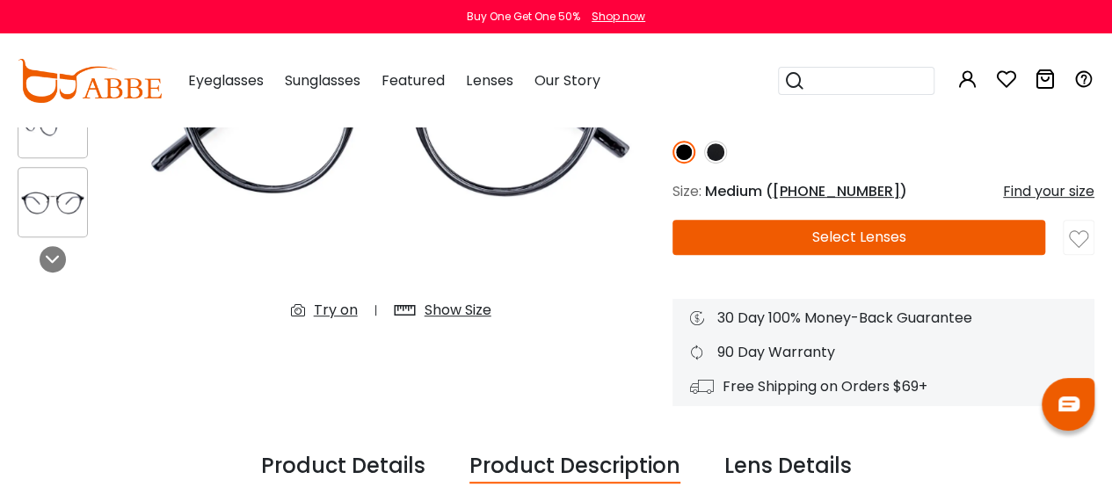
scroll to position [217, 0]
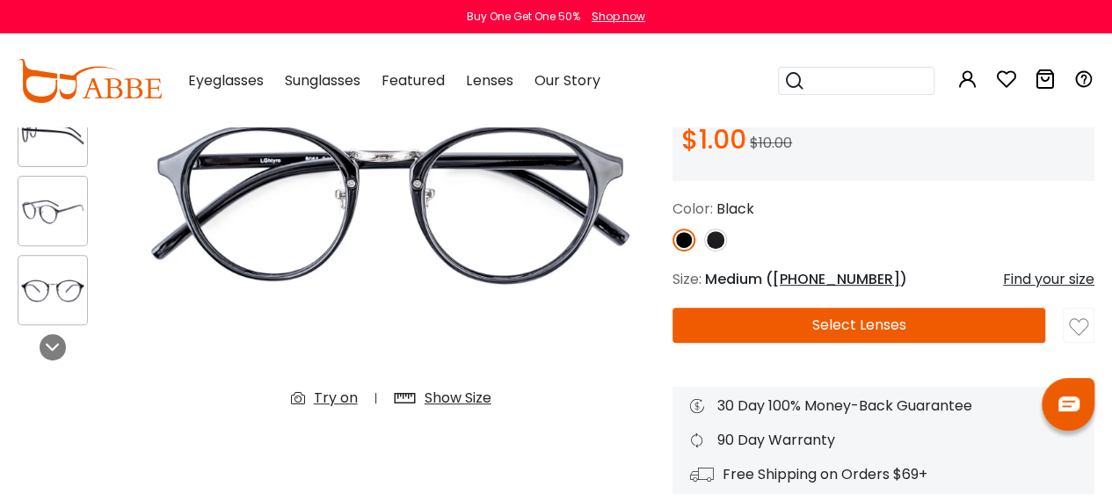
click at [940, 326] on button "Select Lenses" at bounding box center [859, 325] width 373 height 35
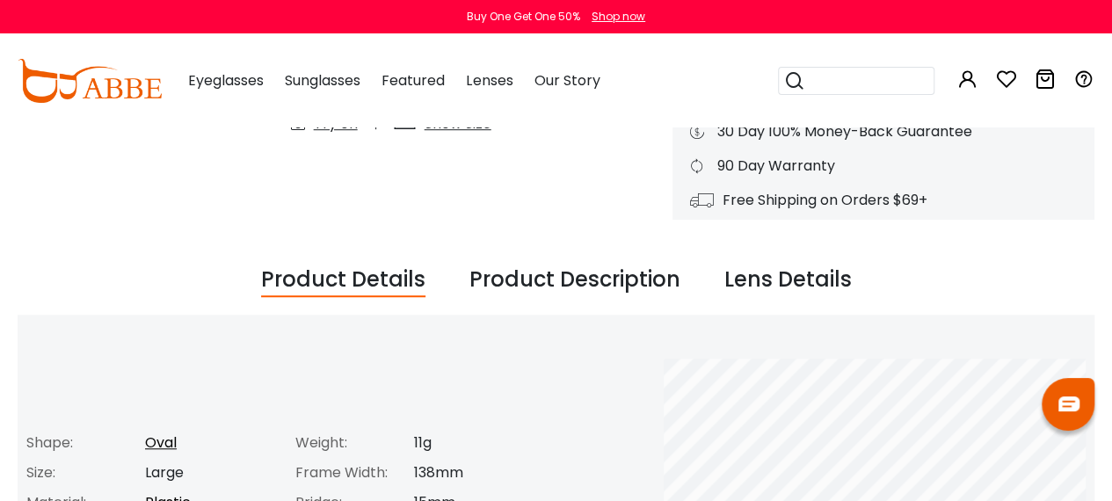
scroll to position [496, 0]
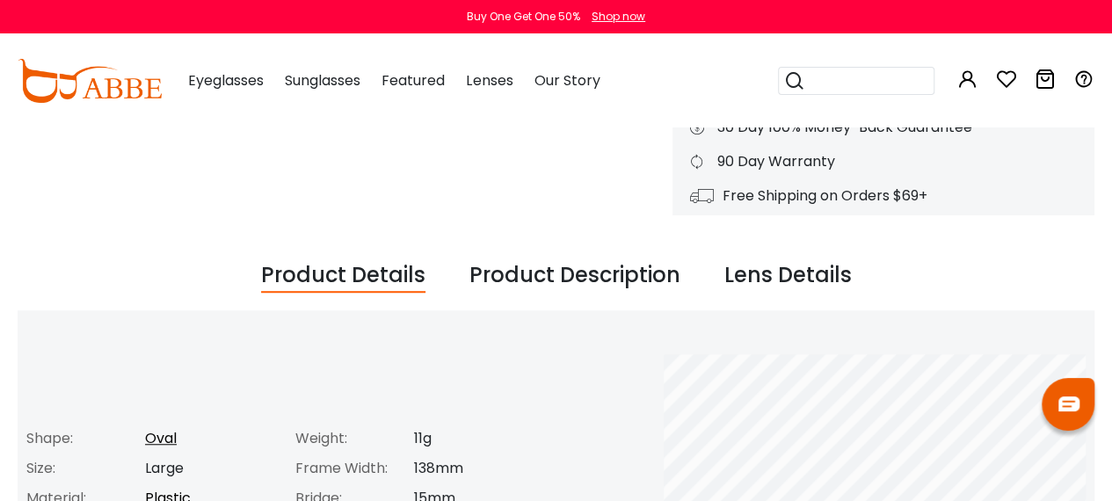
click at [545, 283] on div "Product Description" at bounding box center [574, 275] width 211 height 33
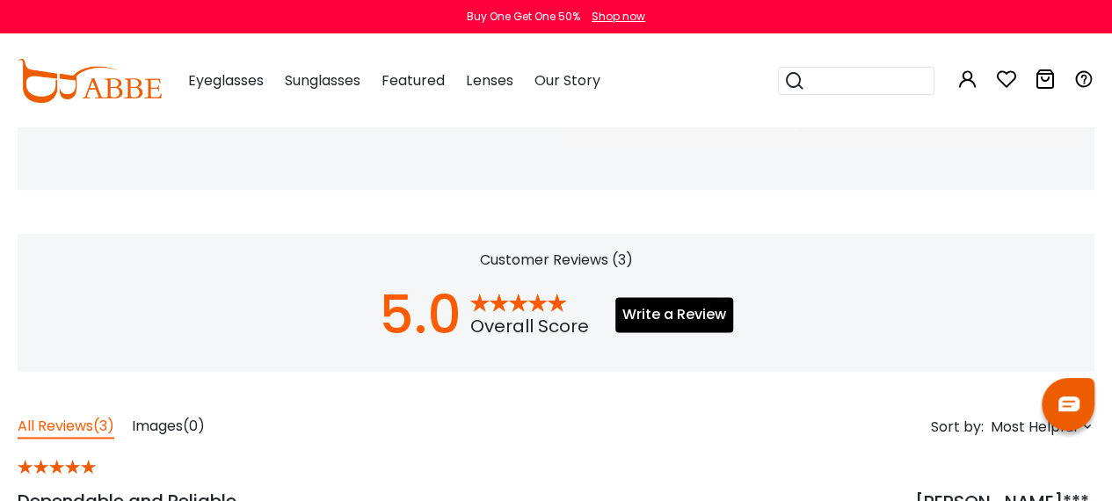
scroll to position [1003, 0]
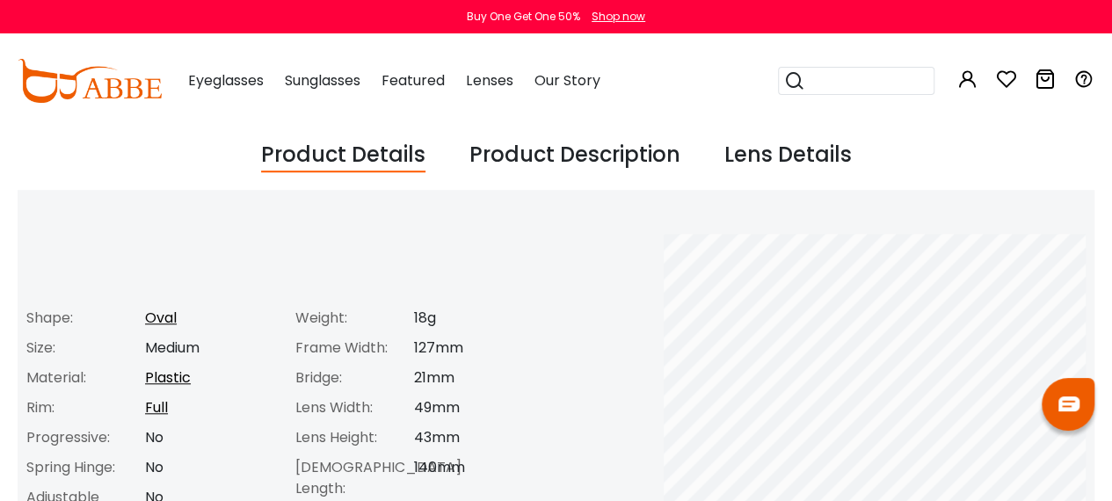
scroll to position [619, 0]
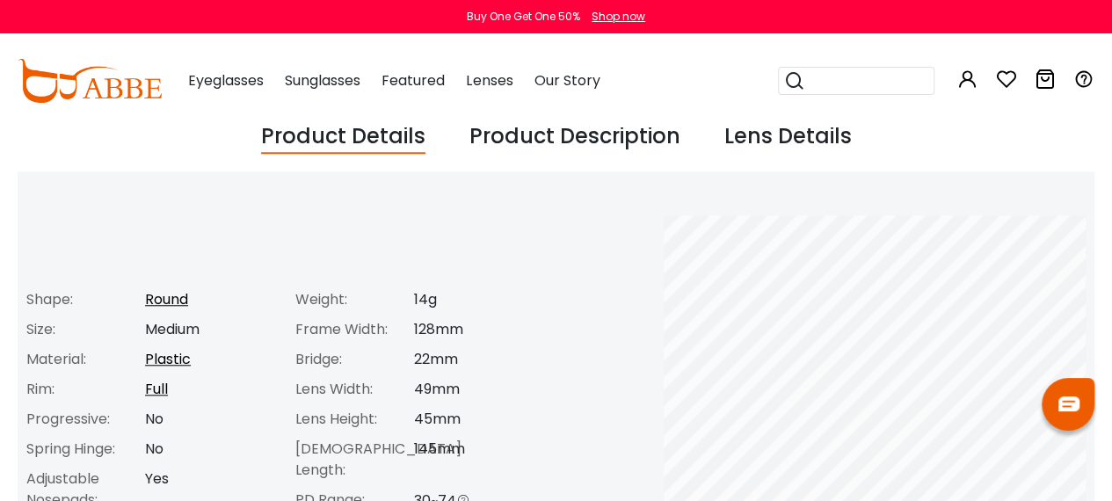
scroll to position [636, 0]
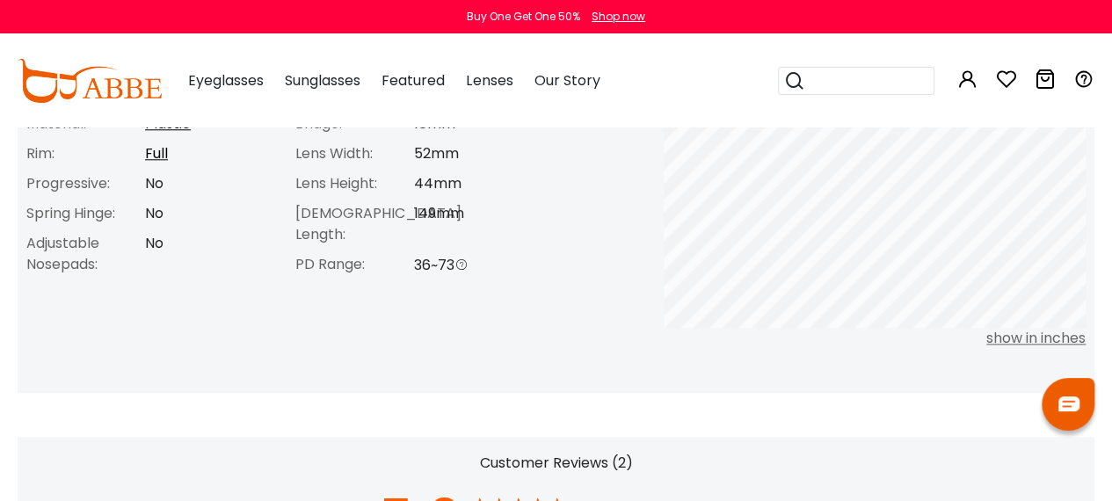
scroll to position [906, 0]
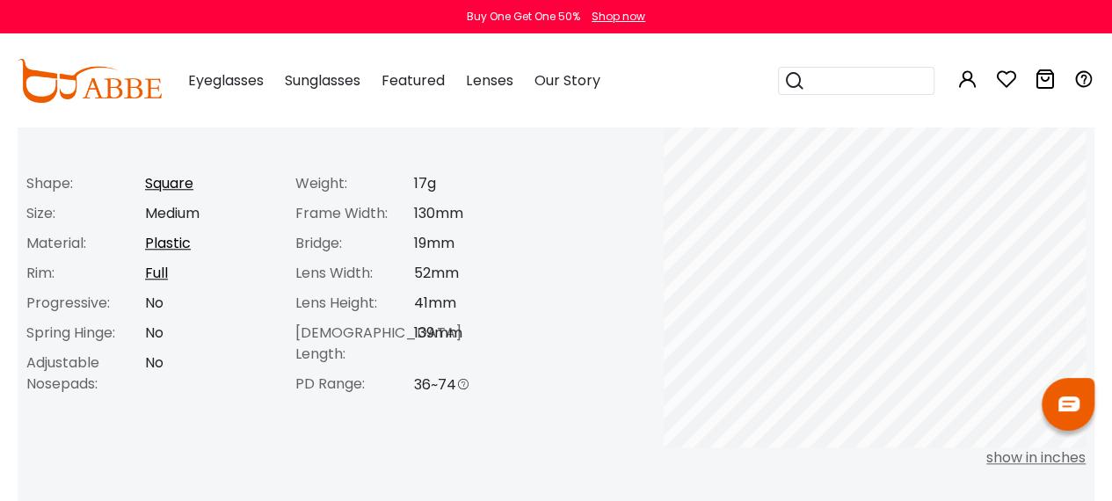
scroll to position [752, 0]
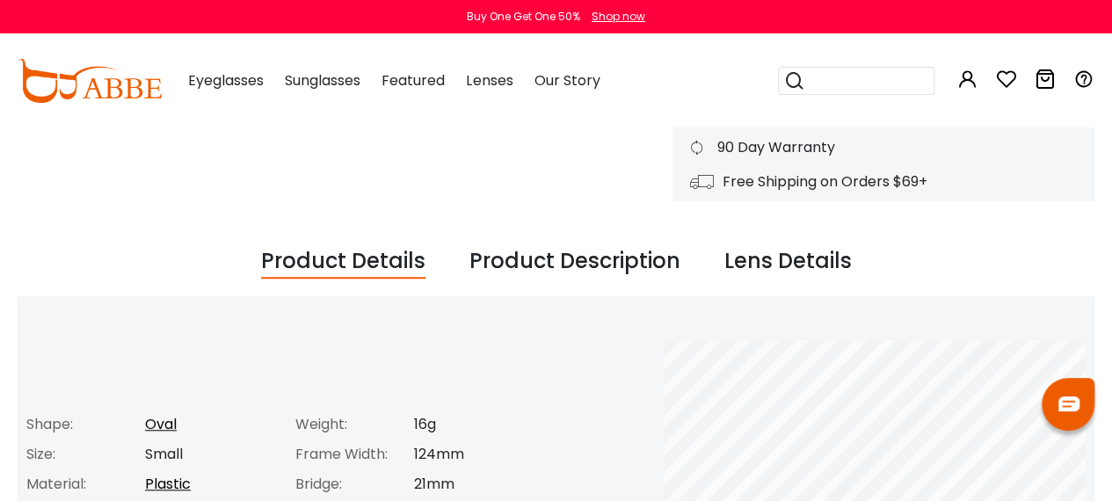
scroll to position [556, 0]
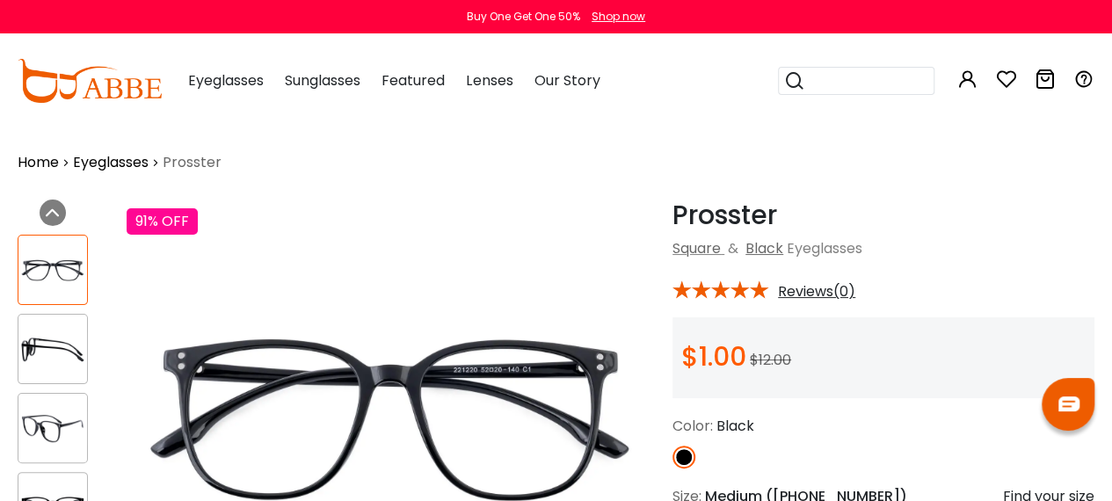
scroll to position [549, 0]
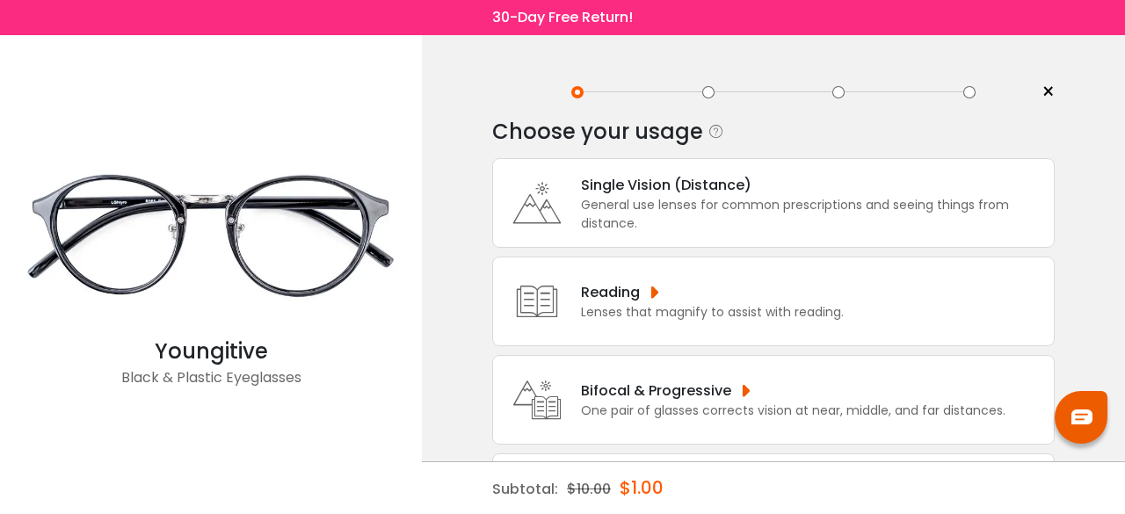
click at [749, 196] on div "General use lenses for common prescriptions and seeing things from distance." at bounding box center [813, 214] width 464 height 37
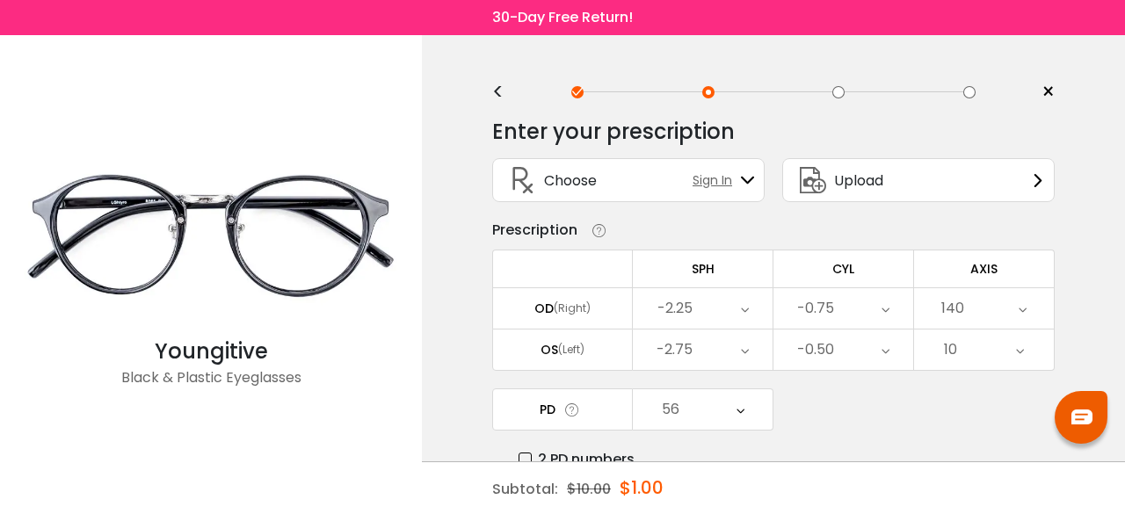
scroll to position [142, 0]
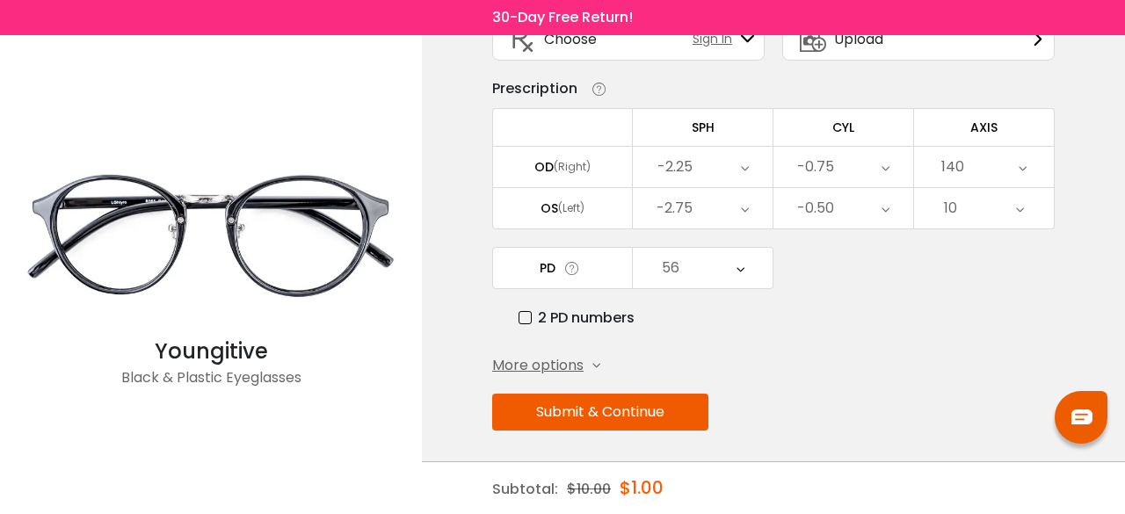
click at [543, 402] on button "Submit & Continue" at bounding box center [600, 412] width 216 height 37
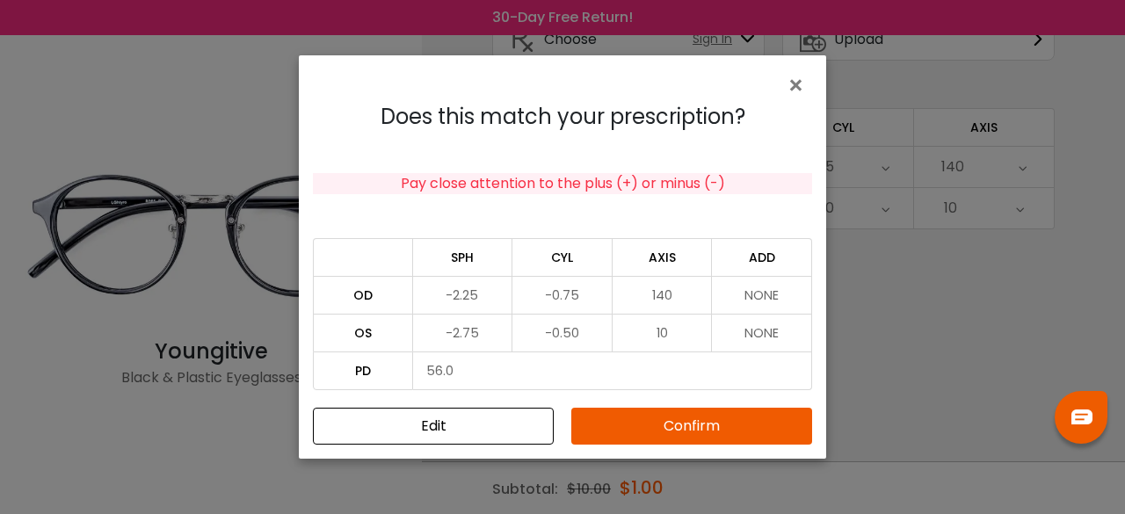
click at [680, 427] on button "Confirm" at bounding box center [691, 426] width 241 height 37
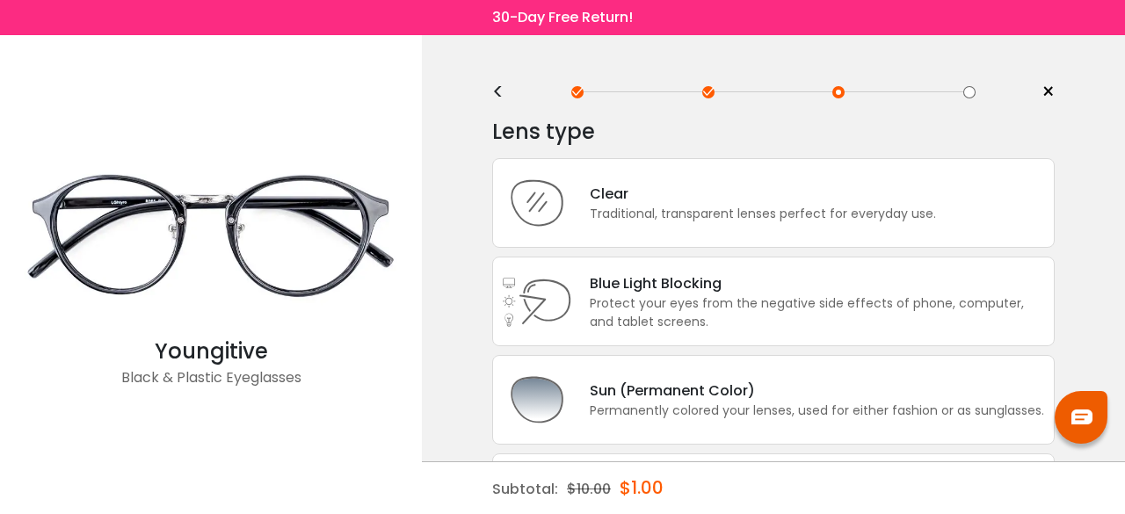
scroll to position [0, 0]
click at [774, 189] on div "Clear" at bounding box center [763, 194] width 346 height 22
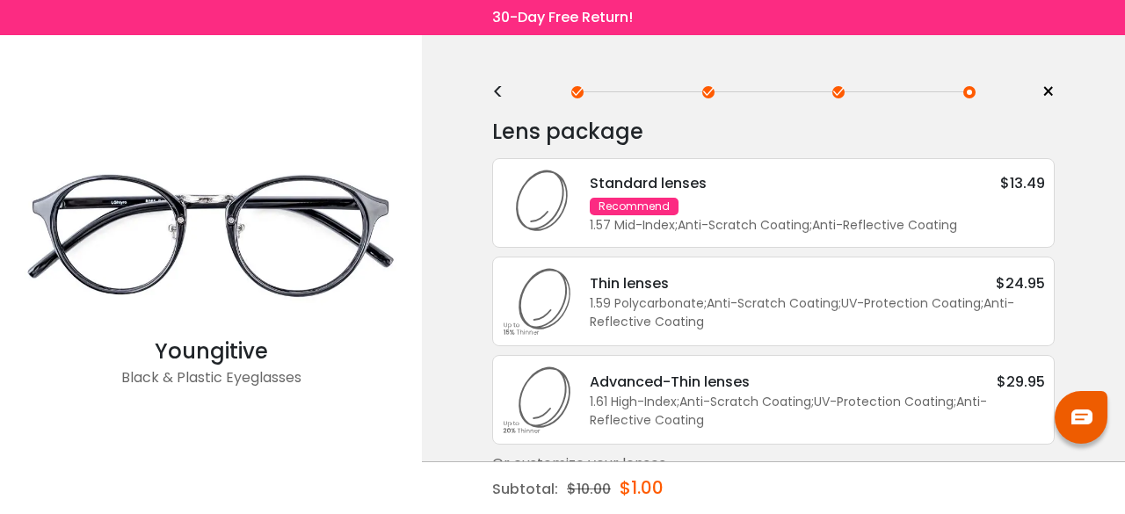
click at [689, 210] on div "Standard lenses $13.49 Recommend 1.57 Mid-Index ; Anti-Scratch Coating ; Anti-R…" at bounding box center [808, 203] width 473 height 62
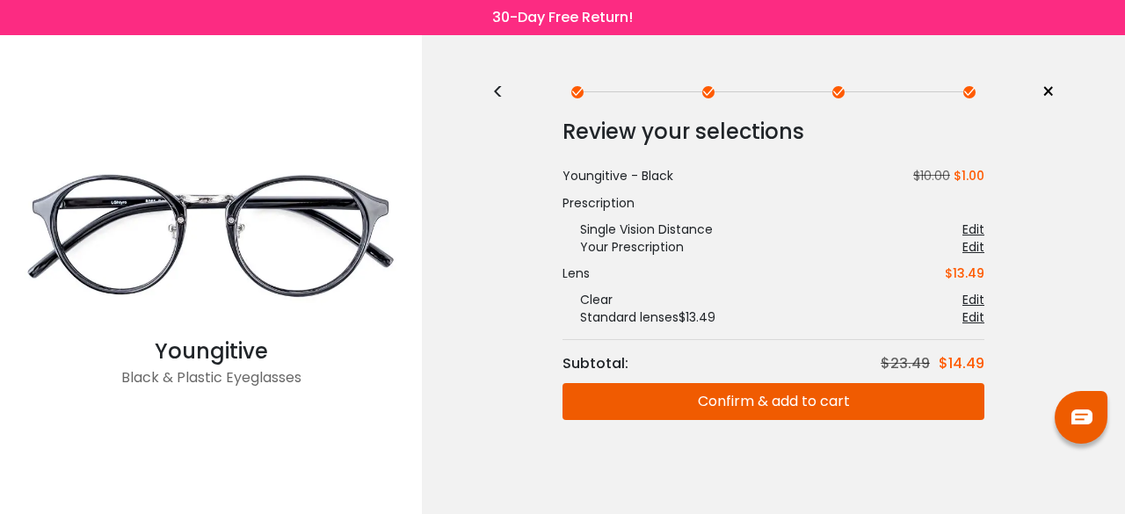
scroll to position [2, 0]
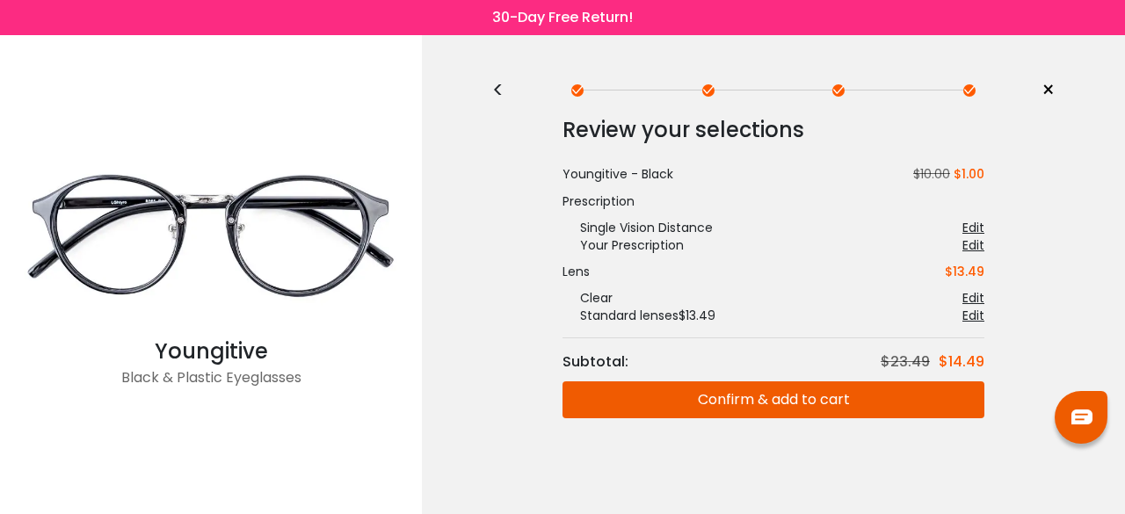
click at [695, 398] on button "Confirm & add to cart" at bounding box center [774, 400] width 422 height 37
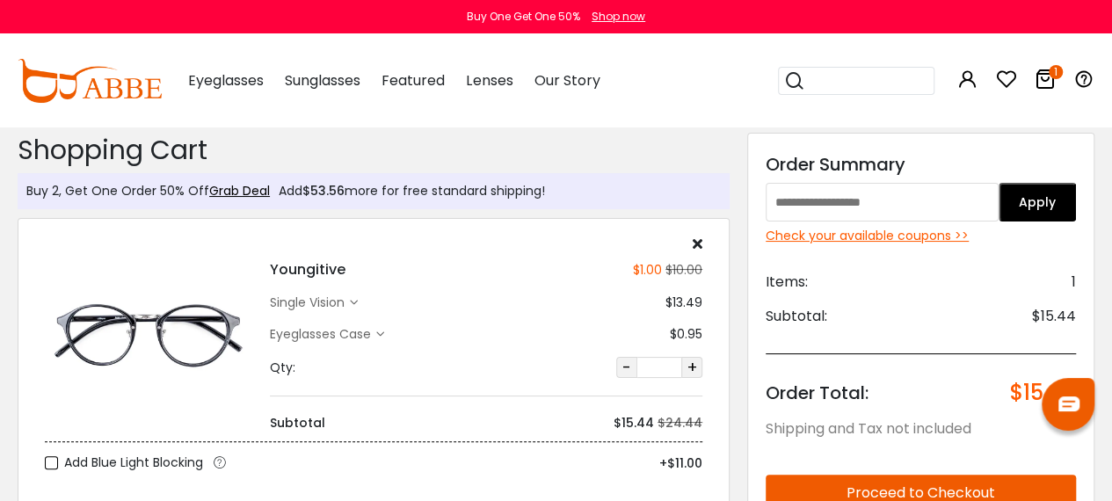
click at [818, 235] on div "Check your available coupons >>" at bounding box center [921, 236] width 310 height 18
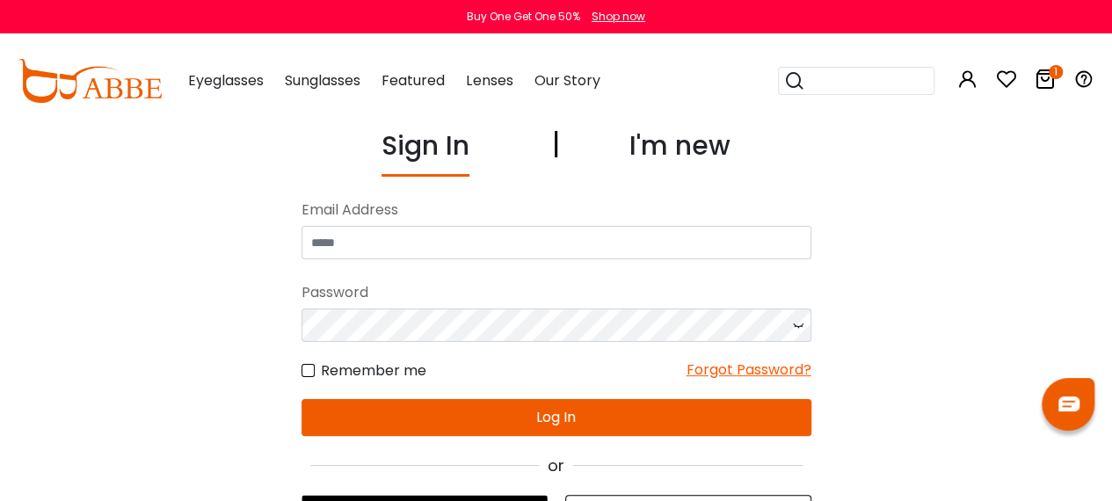
scroll to position [202, 0]
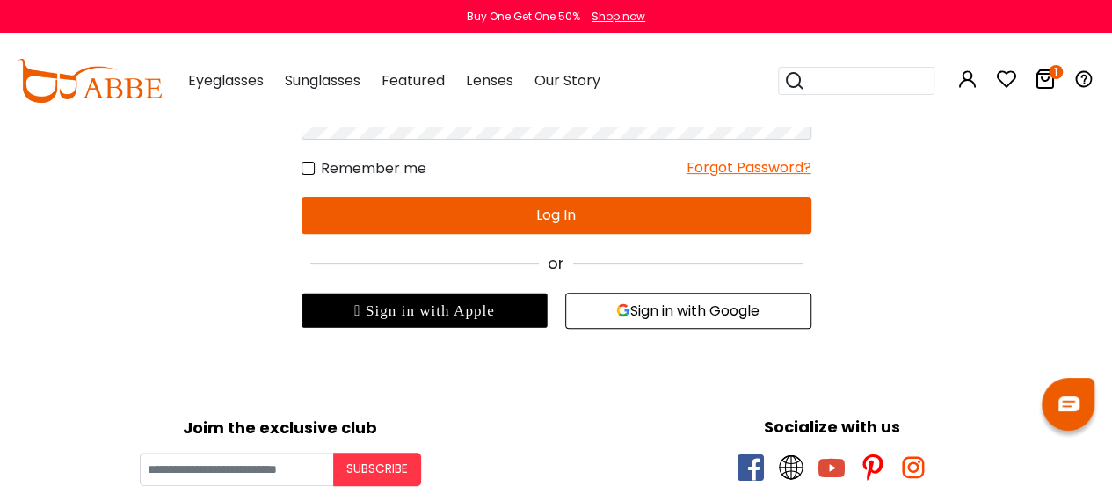
click at [674, 316] on button "Sign in with Google" at bounding box center [688, 311] width 246 height 36
click at [650, 319] on button "Sign in with Google" at bounding box center [688, 311] width 246 height 36
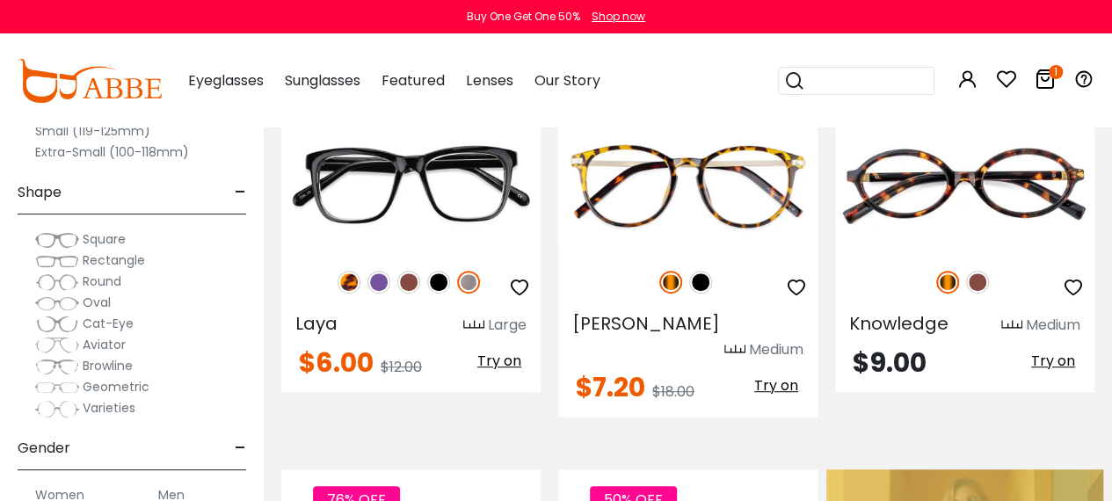
scroll to position [302, 0]
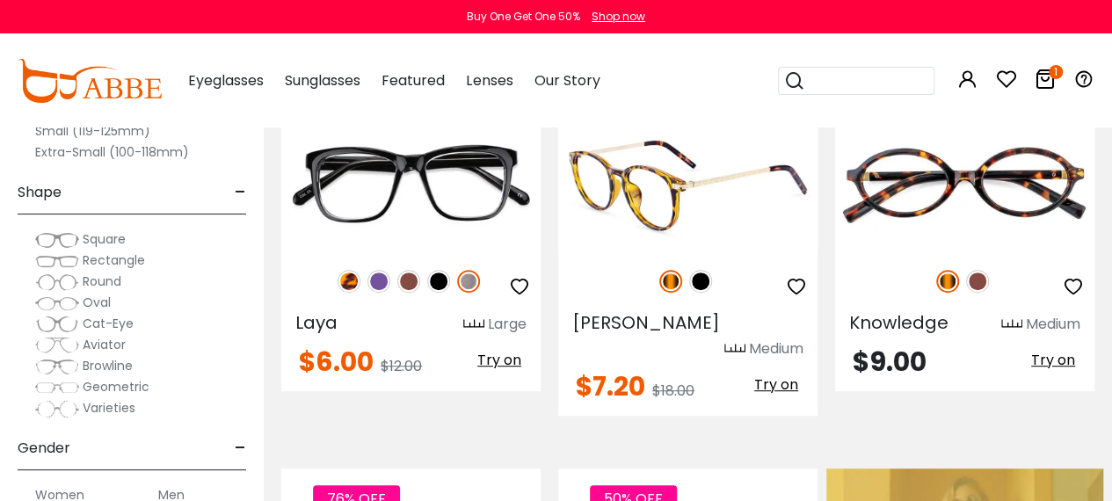
click at [701, 283] on img at bounding box center [700, 281] width 23 height 23
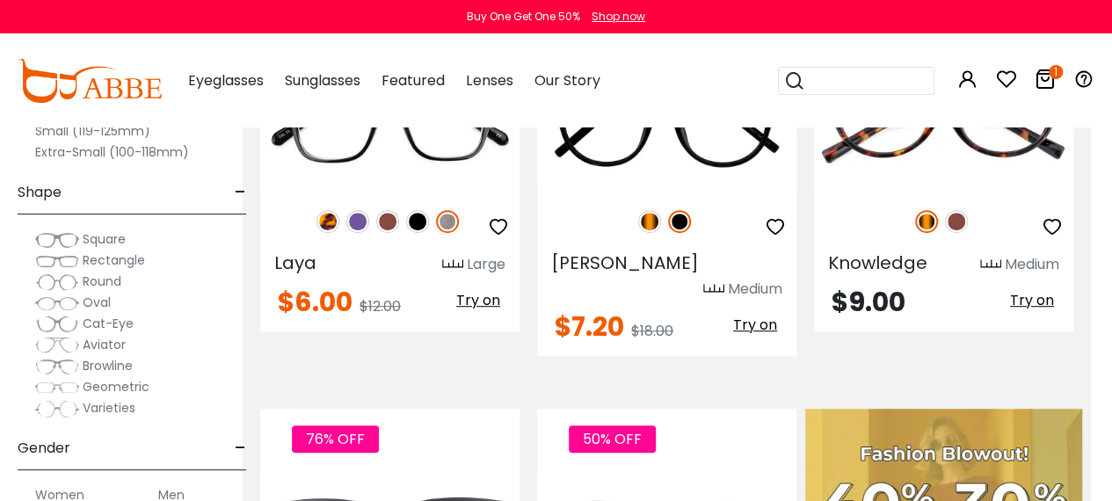
scroll to position [0, 21]
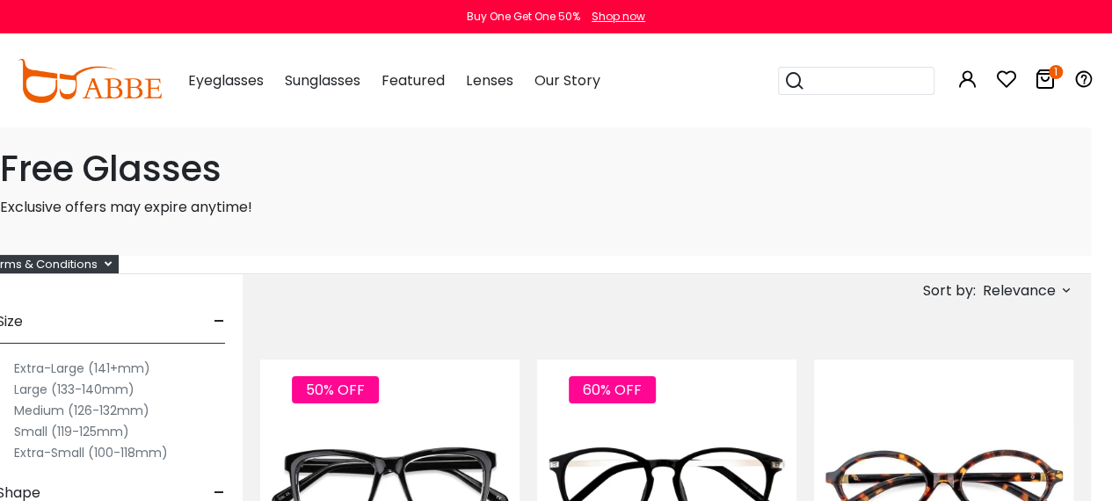
click at [1034, 286] on span "Relevance" at bounding box center [1019, 291] width 73 height 32
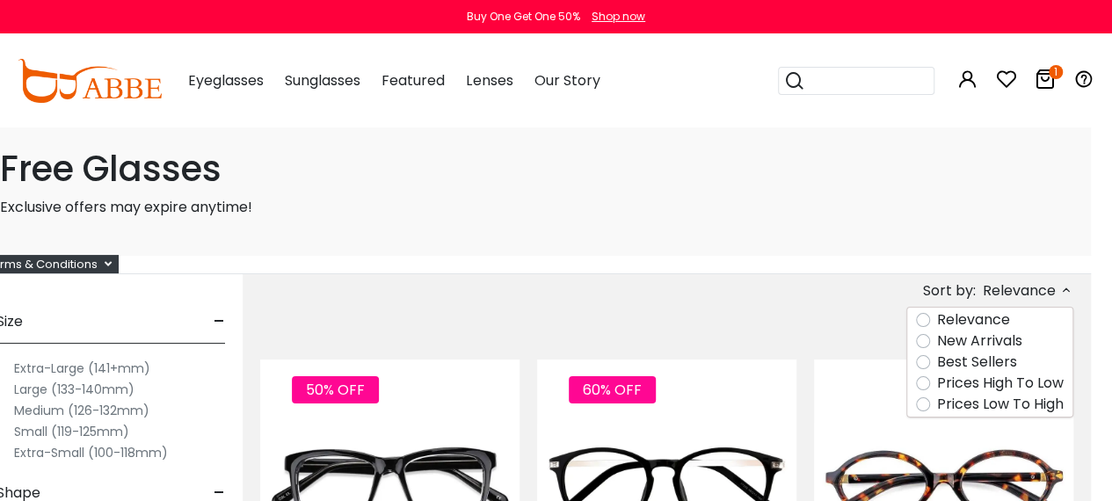
click at [937, 401] on label "Prices Low To High" at bounding box center [1000, 404] width 127 height 21
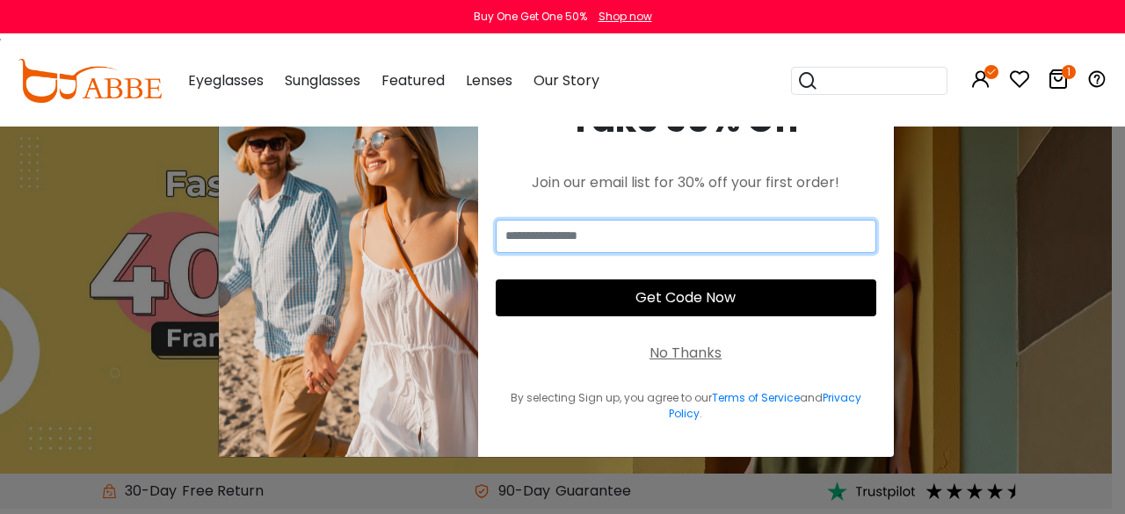
click at [653, 238] on input "email" at bounding box center [686, 236] width 381 height 33
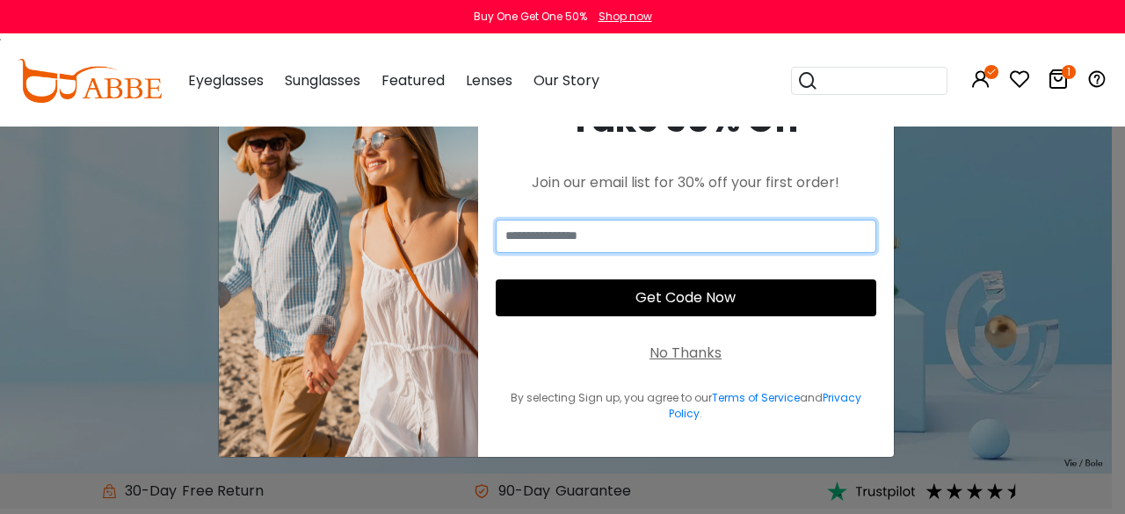
type input "**********"
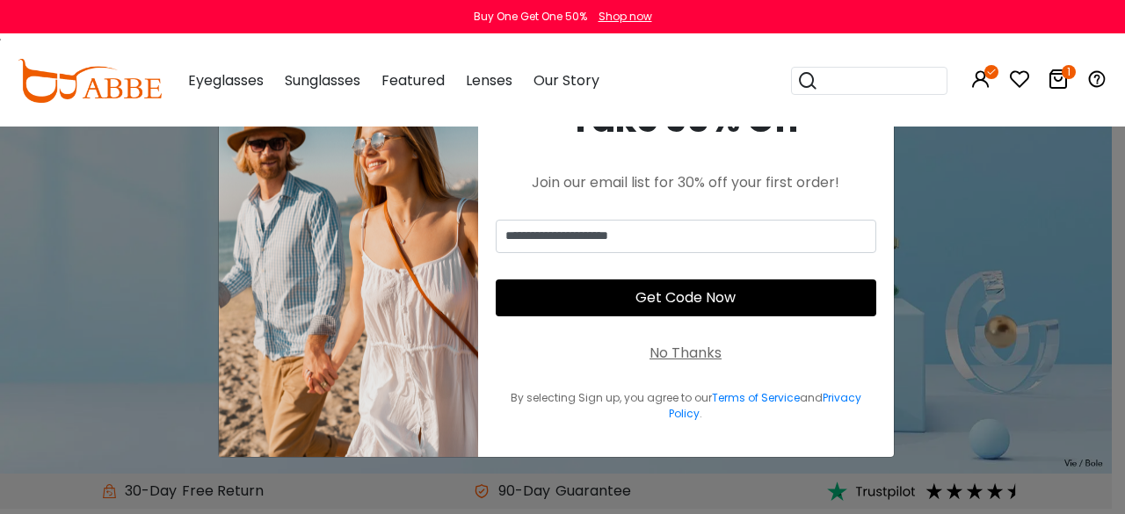
type input "**********"
click at [597, 298] on button "Get Code Now" at bounding box center [686, 298] width 381 height 37
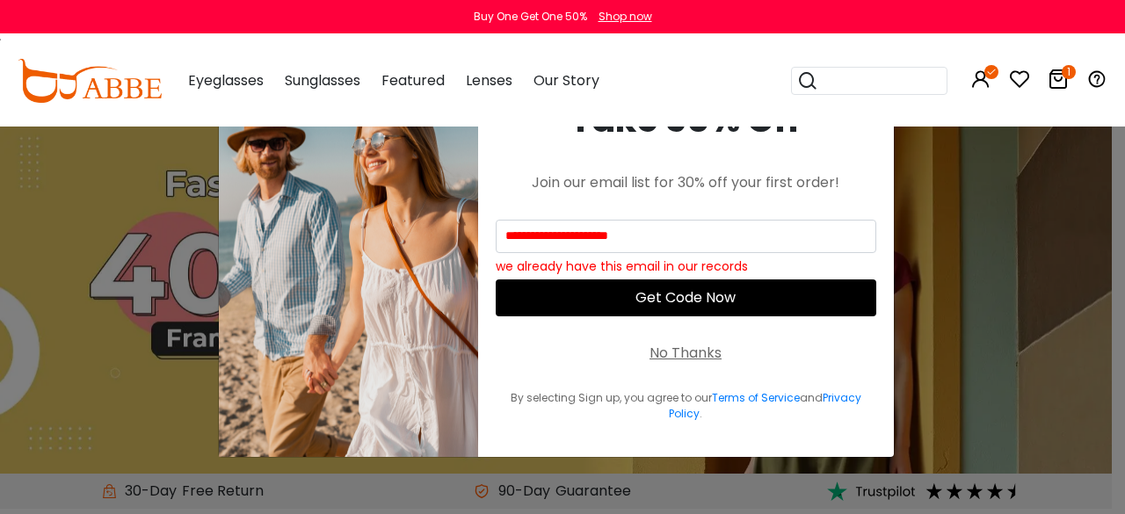
click at [675, 353] on div "No Thanks" at bounding box center [686, 353] width 72 height 21
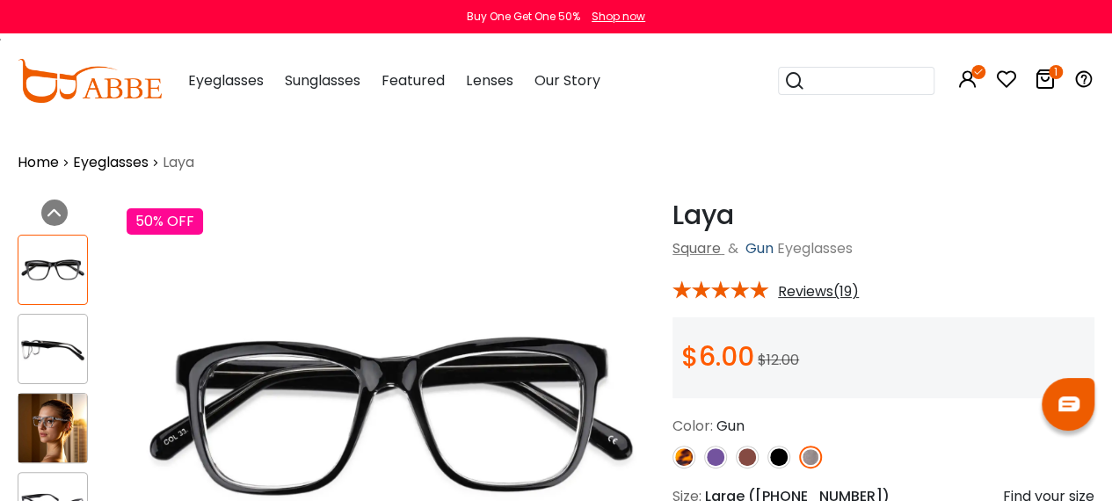
scroll to position [615, 0]
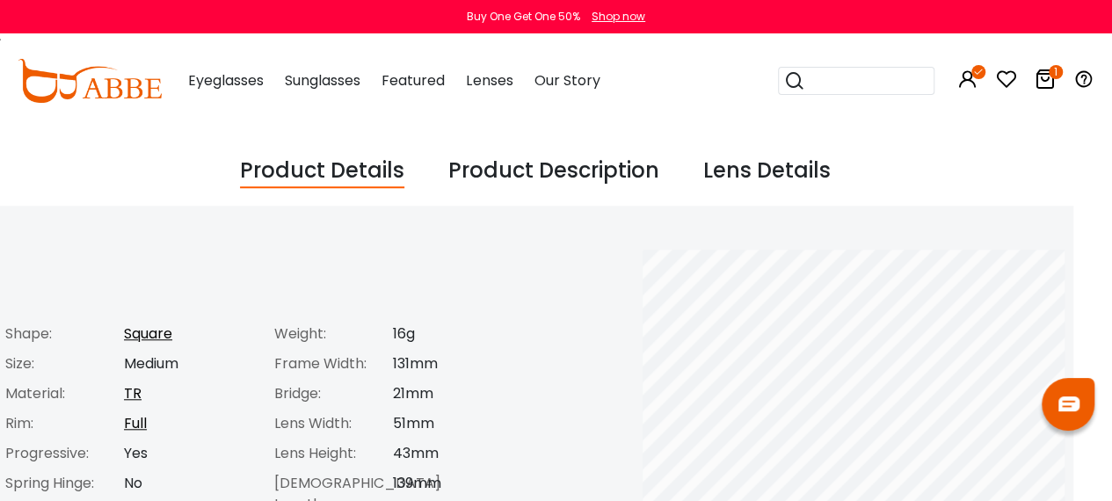
scroll to position [601, 21]
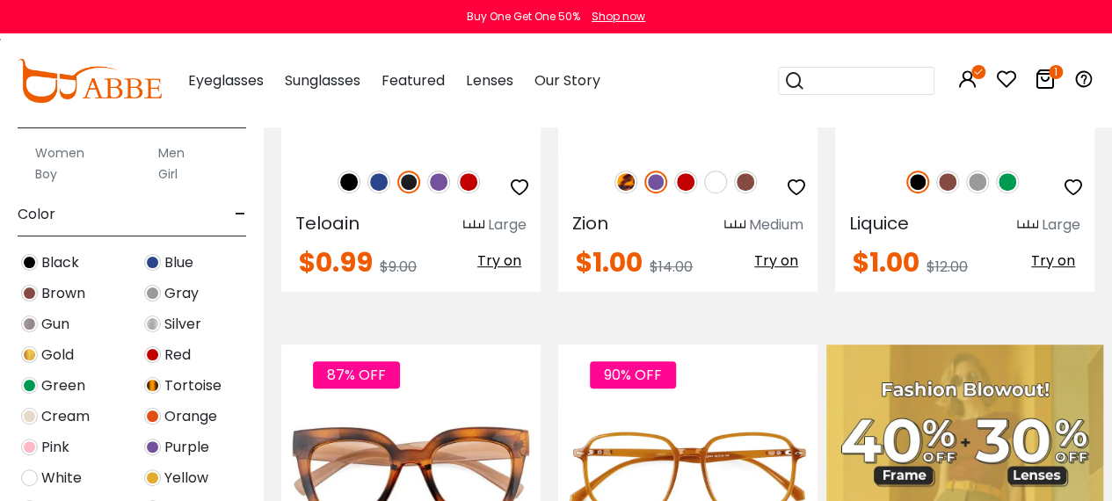
scroll to position [343, 0]
click at [28, 256] on img at bounding box center [29, 261] width 17 height 17
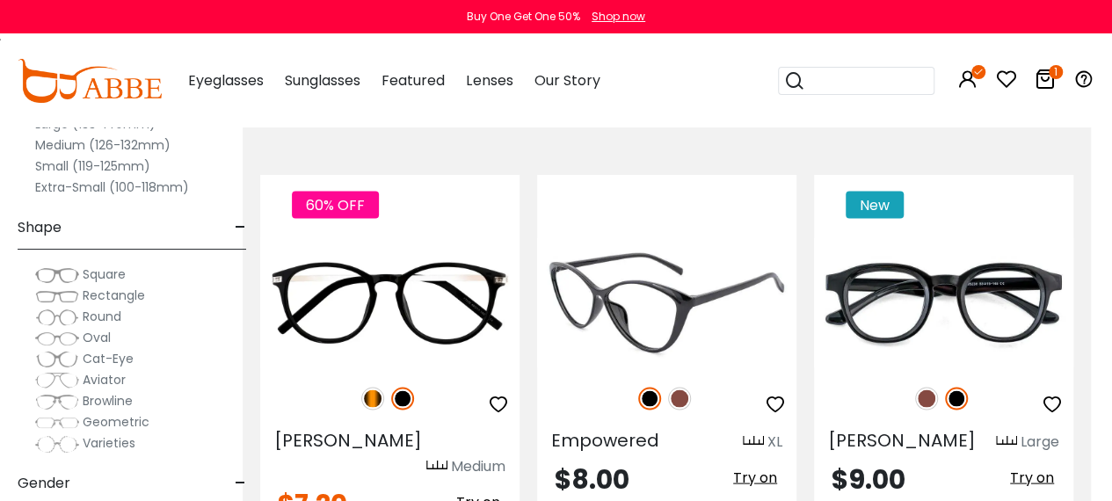
scroll to position [4846, 21]
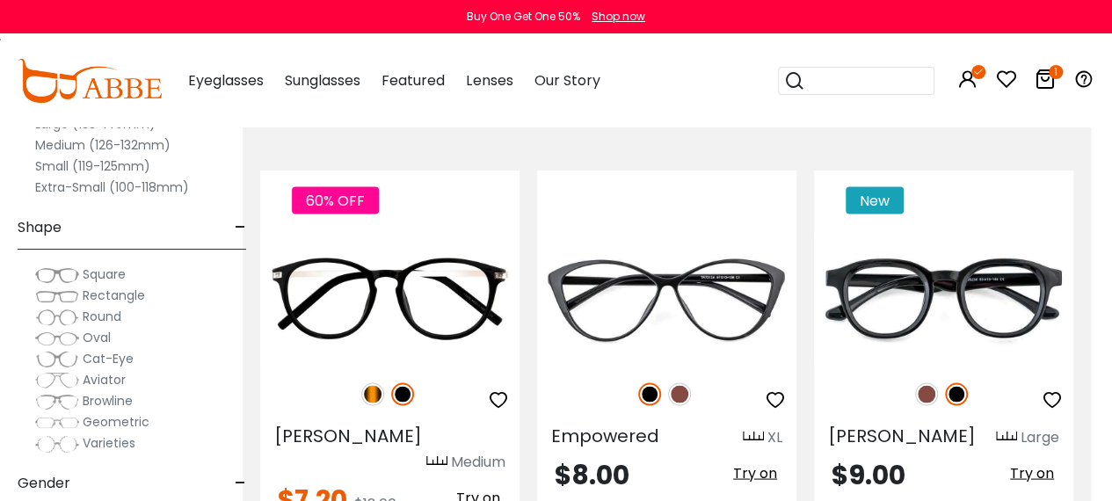
drag, startPoint x: 385, startPoint y: 290, endPoint x: 803, endPoint y: 374, distance: 425.9
click at [803, 374] on div "Empowered XL $8.00 Try on" at bounding box center [666, 349] width 277 height 358
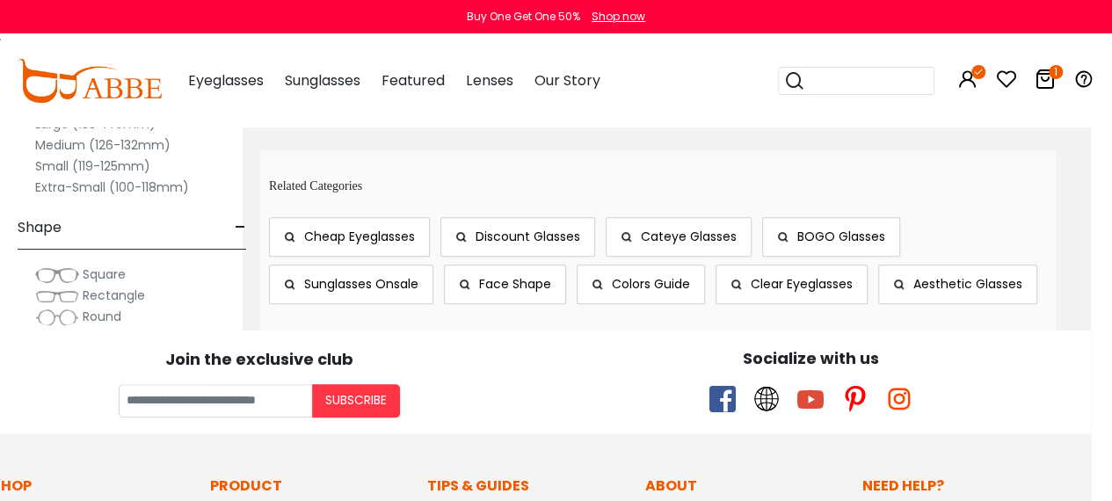
scroll to position [7396, 21]
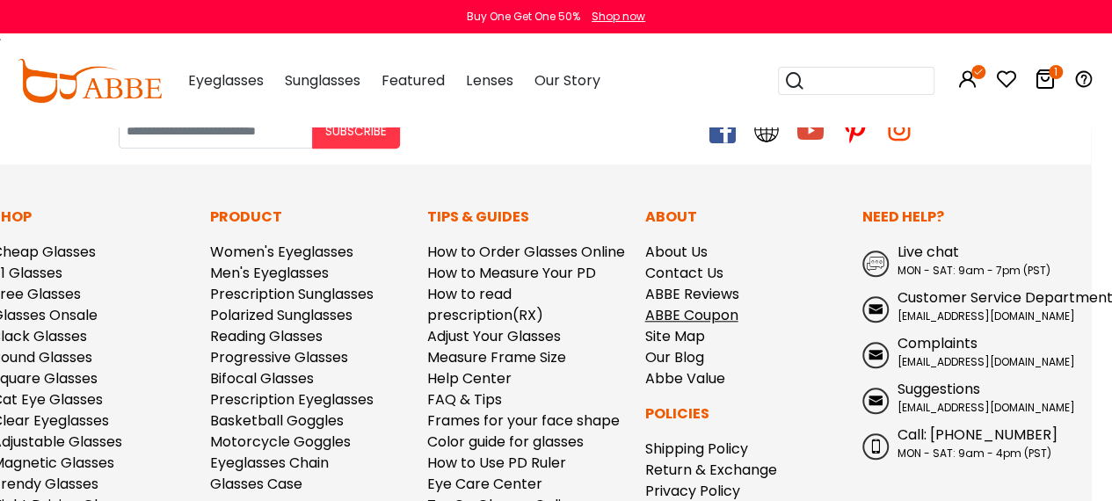
click at [694, 305] on link "ABBE Coupon" at bounding box center [691, 315] width 93 height 20
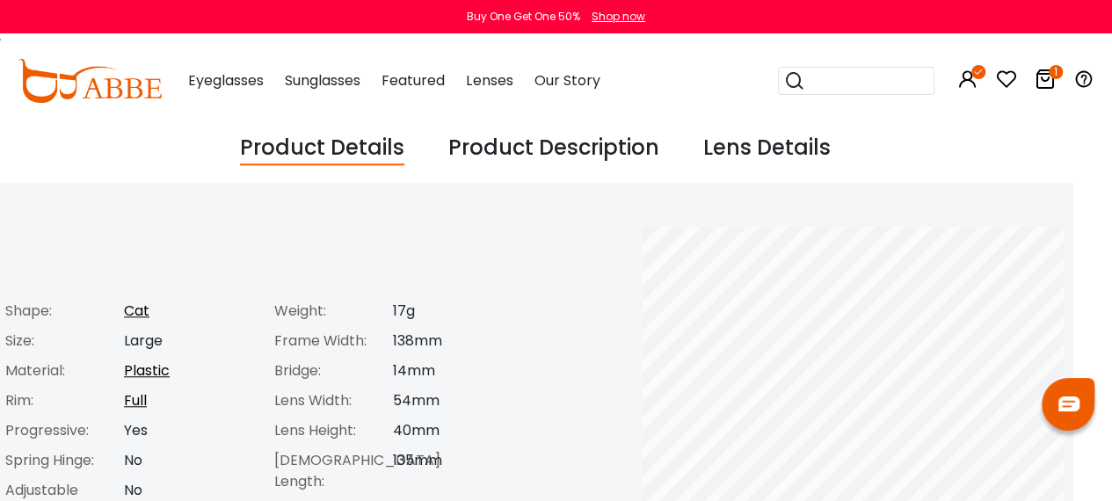
scroll to position [626, 21]
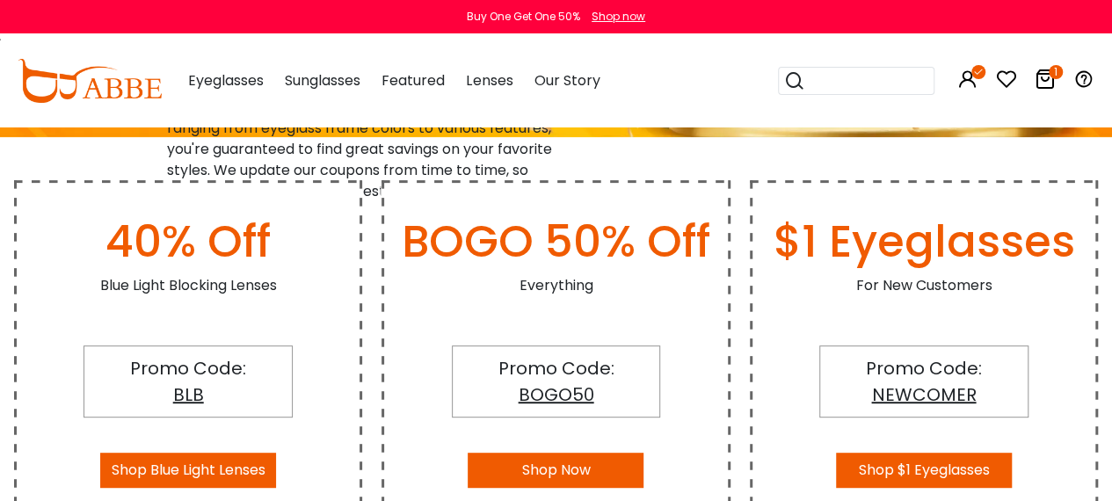
scroll to position [220, 0]
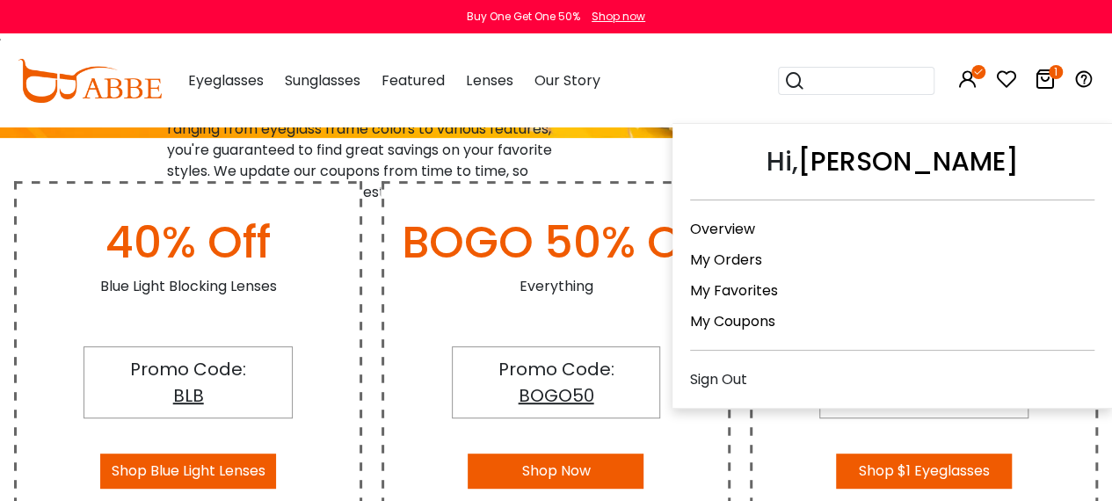
click at [731, 318] on link "My Coupons" at bounding box center [732, 321] width 85 height 20
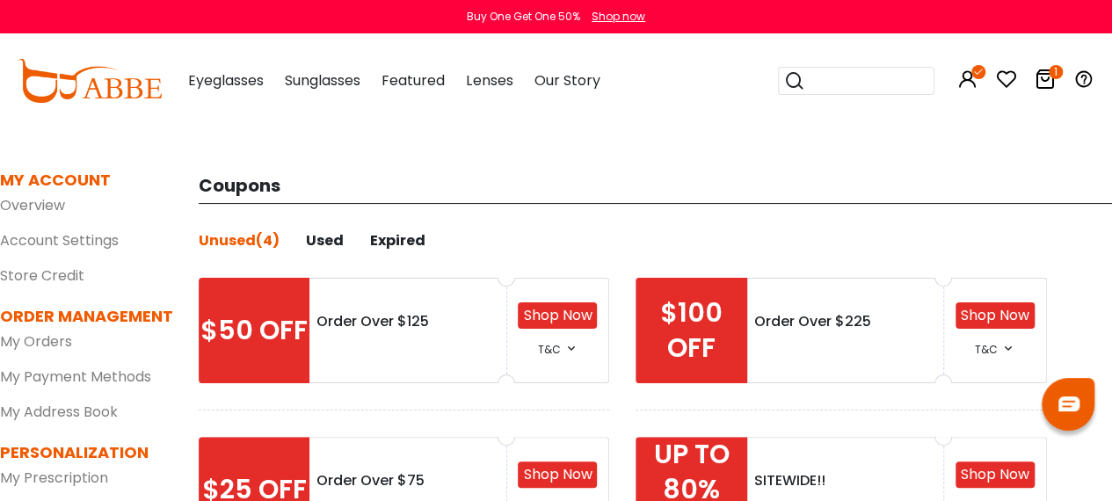
click at [1052, 69] on icon "1" at bounding box center [1056, 72] width 14 height 14
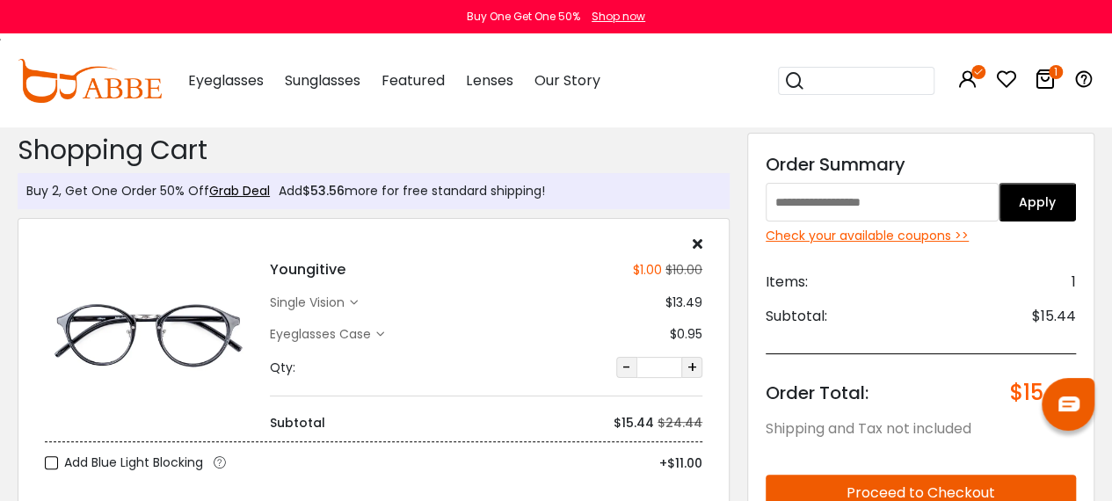
click at [895, 187] on input "text" at bounding box center [882, 202] width 233 height 39
type input "********"
click at [1014, 205] on button "Apply" at bounding box center [1037, 202] width 77 height 39
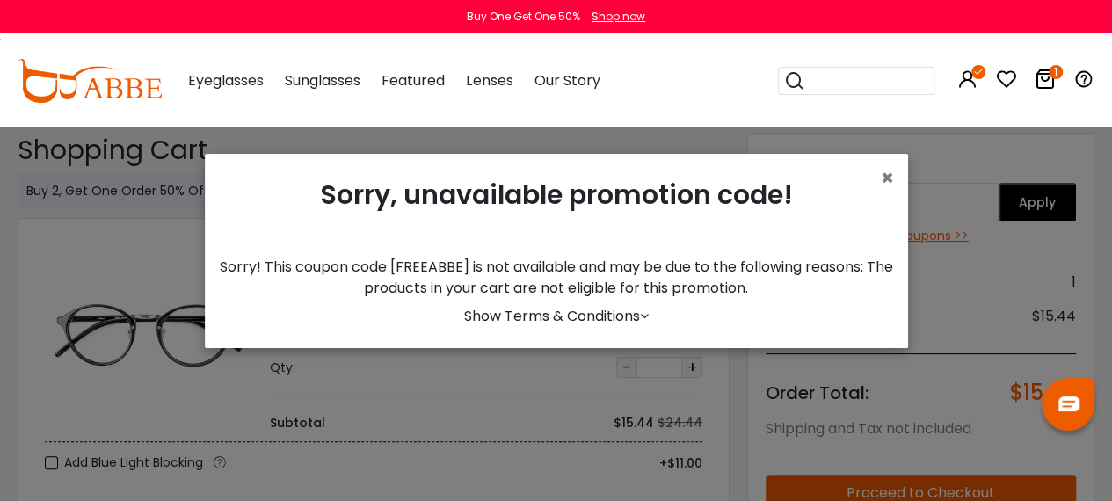
click at [871, 181] on div "Sorry, unavailable promotion code!" at bounding box center [556, 212] width 675 height 89
click at [881, 181] on span "×" at bounding box center [887, 178] width 13 height 29
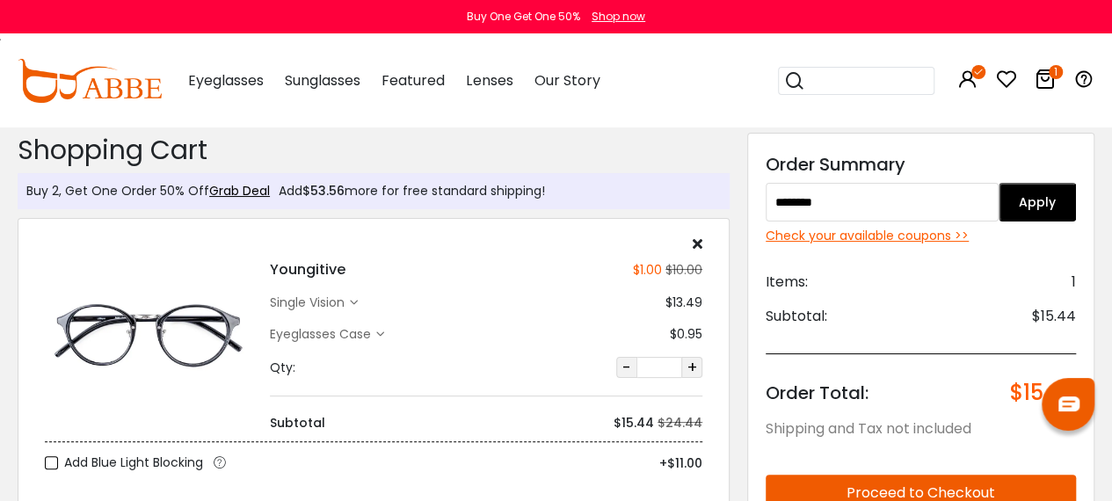
click at [899, 238] on div "Check your available coupons >>" at bounding box center [921, 236] width 310 height 18
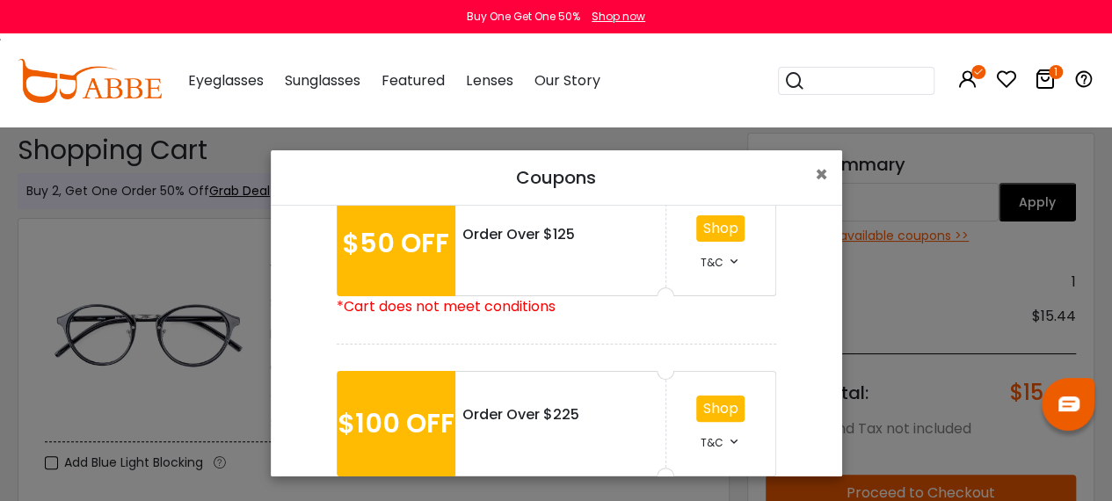
scroll to position [455, 0]
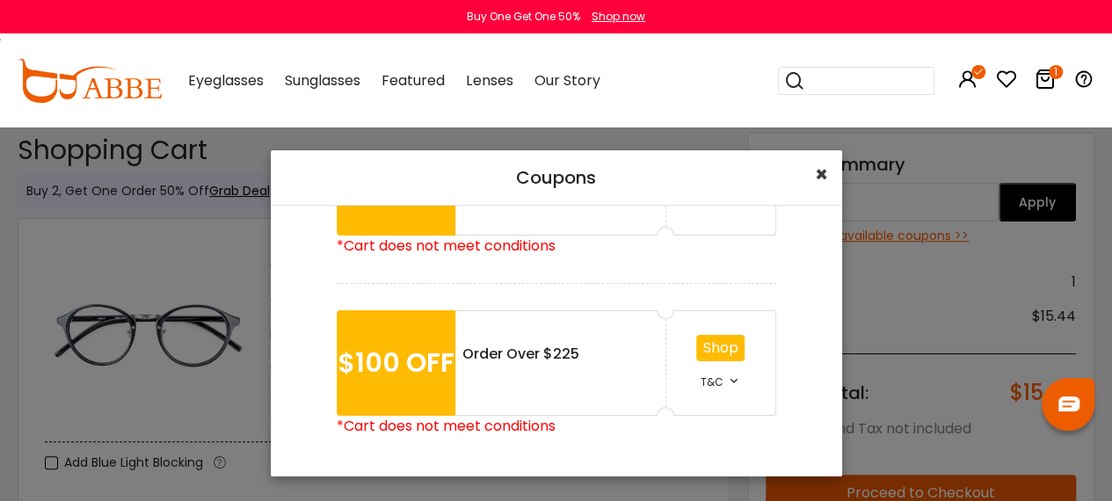
click at [821, 169] on span "×" at bounding box center [821, 174] width 13 height 29
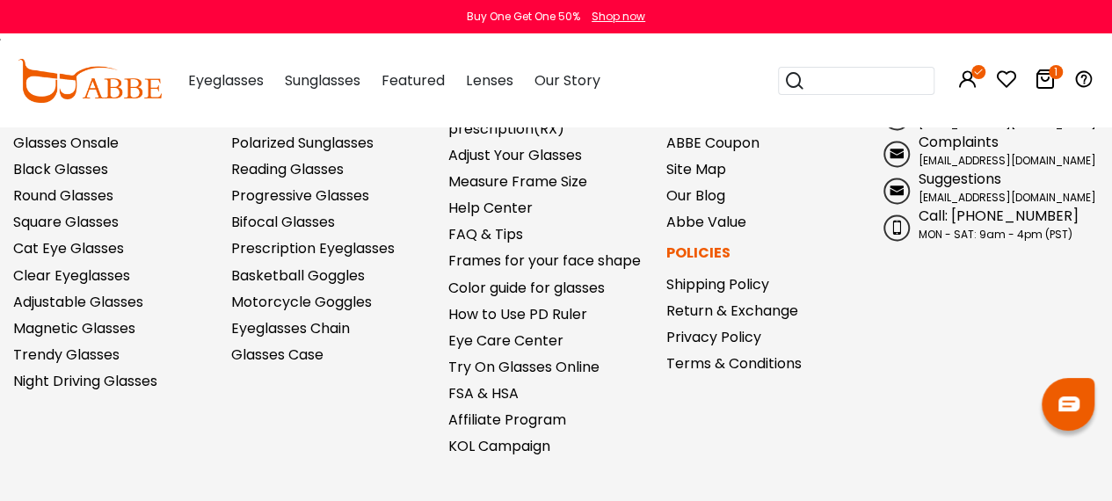
scroll to position [1393, 0]
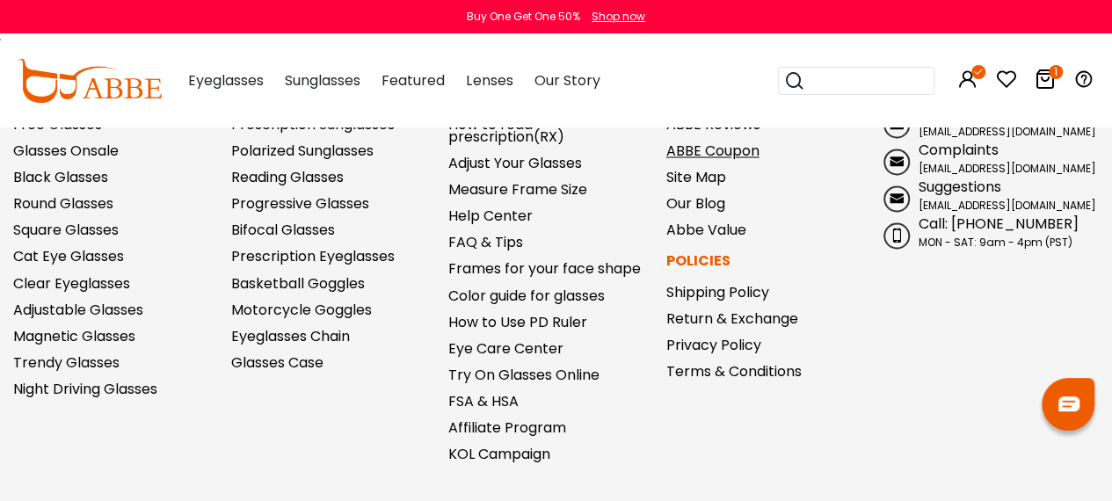
click at [731, 150] on link "ABBE Coupon" at bounding box center [712, 151] width 93 height 20
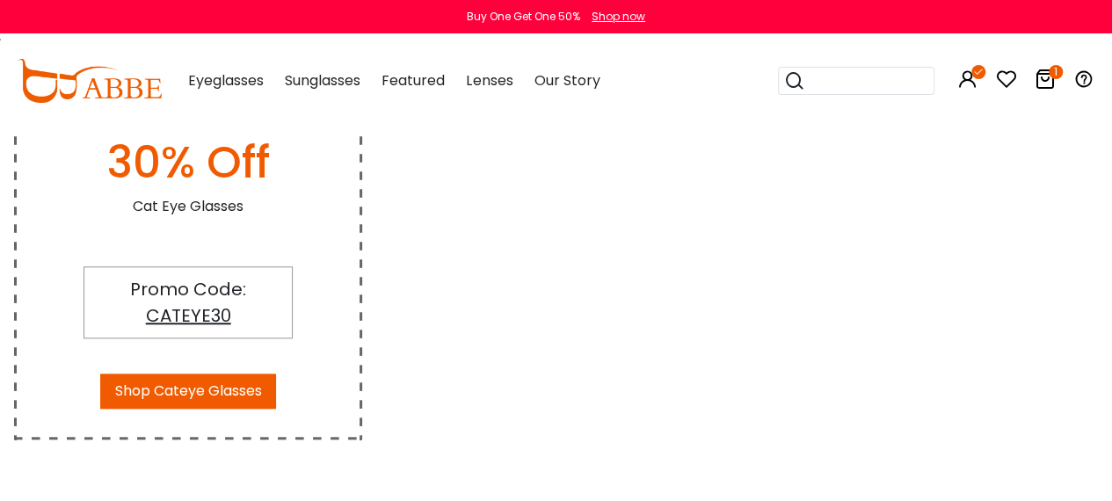
scroll to position [662, 0]
click at [193, 389] on button "Shop Cateye Glasses" at bounding box center [188, 390] width 176 height 35
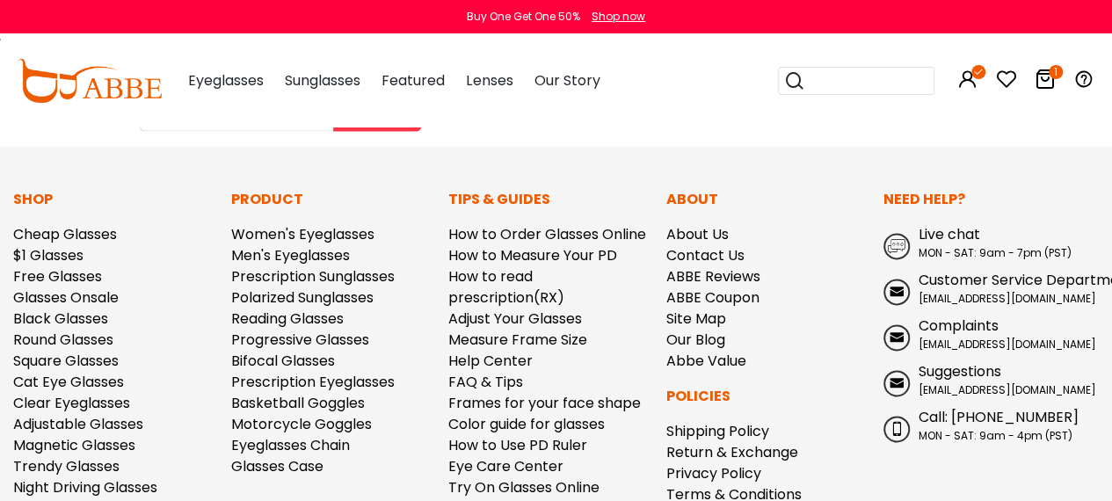
scroll to position [1208, 0]
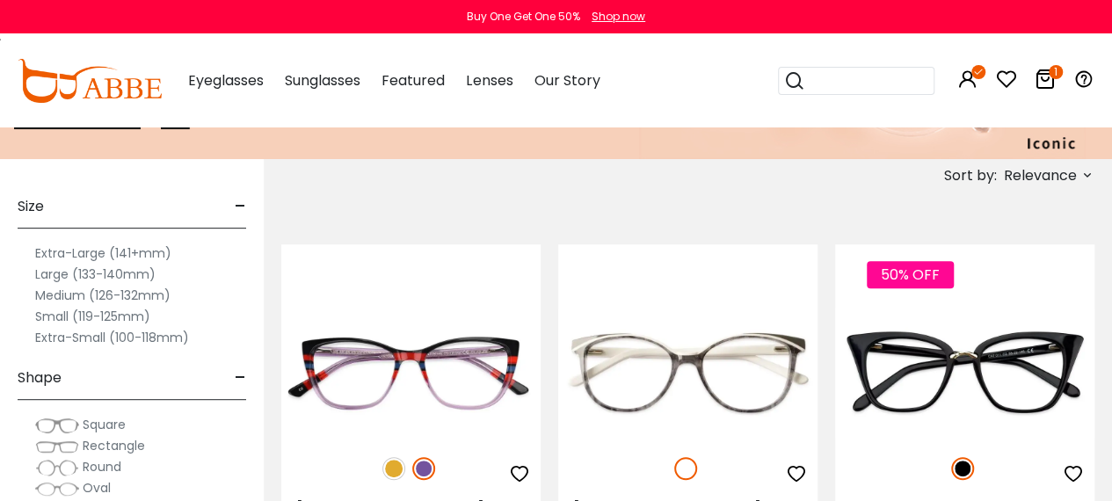
click at [1034, 173] on span "Relevance" at bounding box center [1040, 176] width 73 height 32
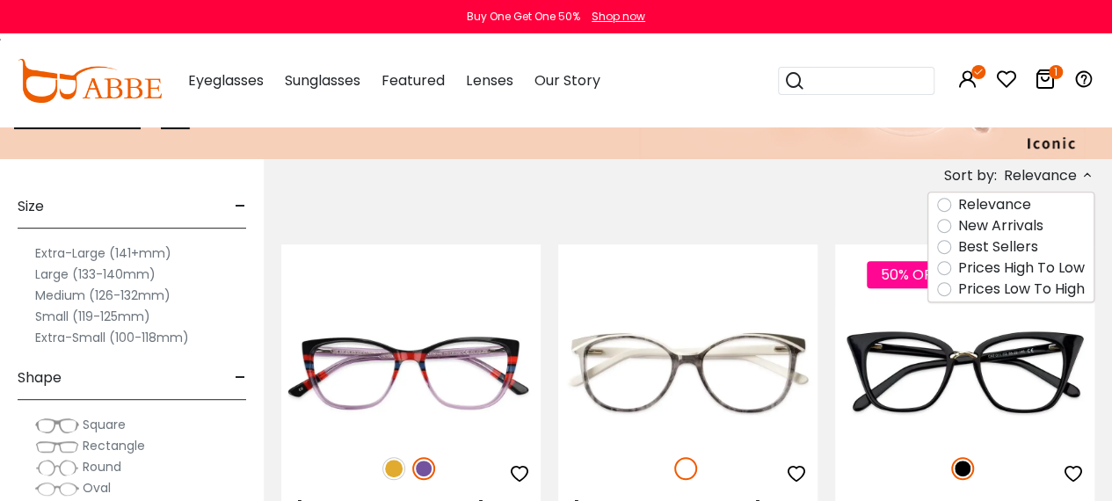
click at [958, 286] on label "Prices Low To High" at bounding box center [1021, 289] width 127 height 21
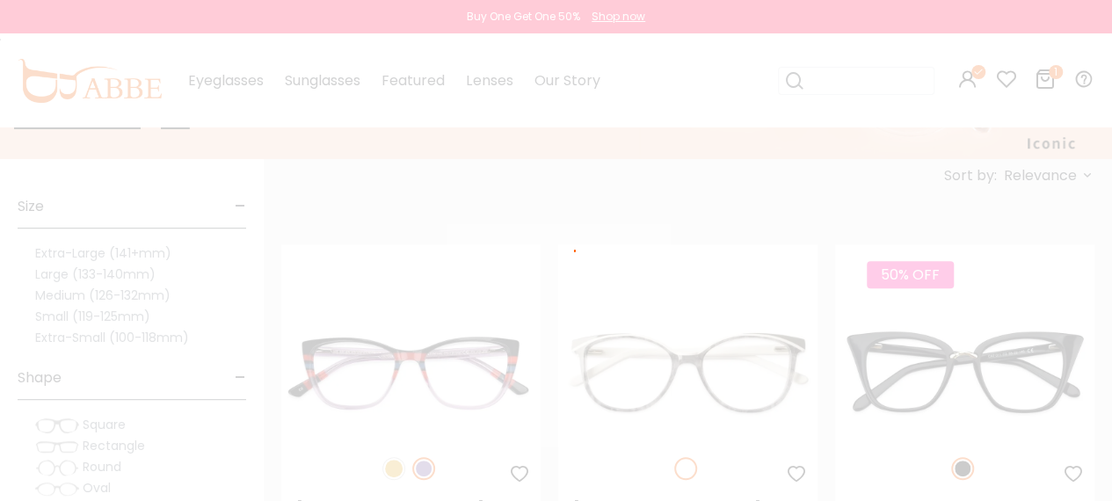
scroll to position [174, 0]
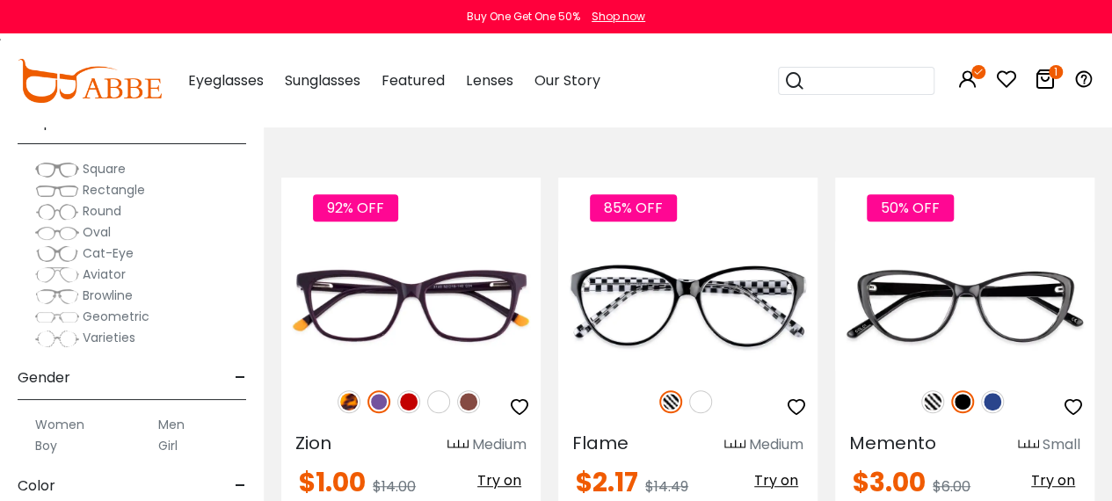
scroll to position [195, 0]
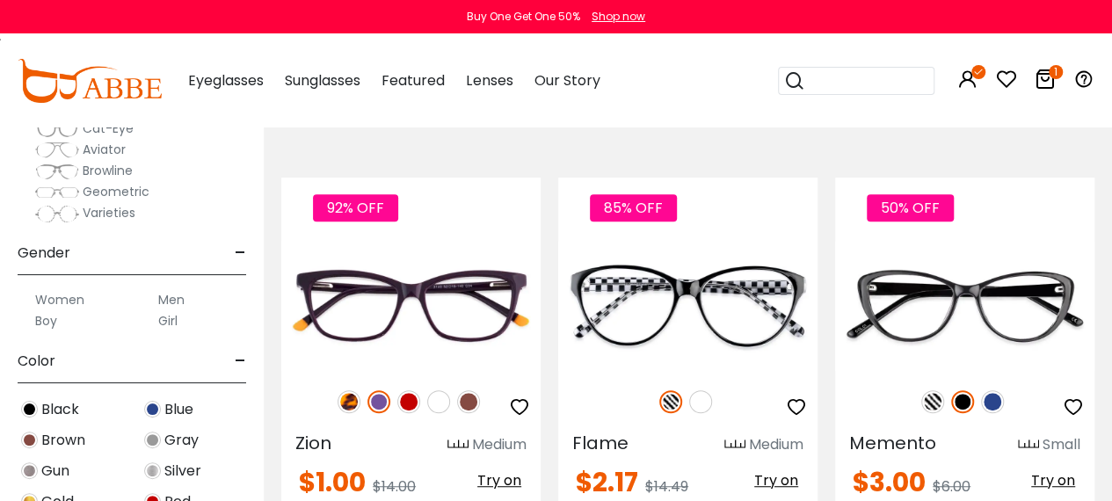
click at [28, 406] on img at bounding box center [29, 409] width 17 height 17
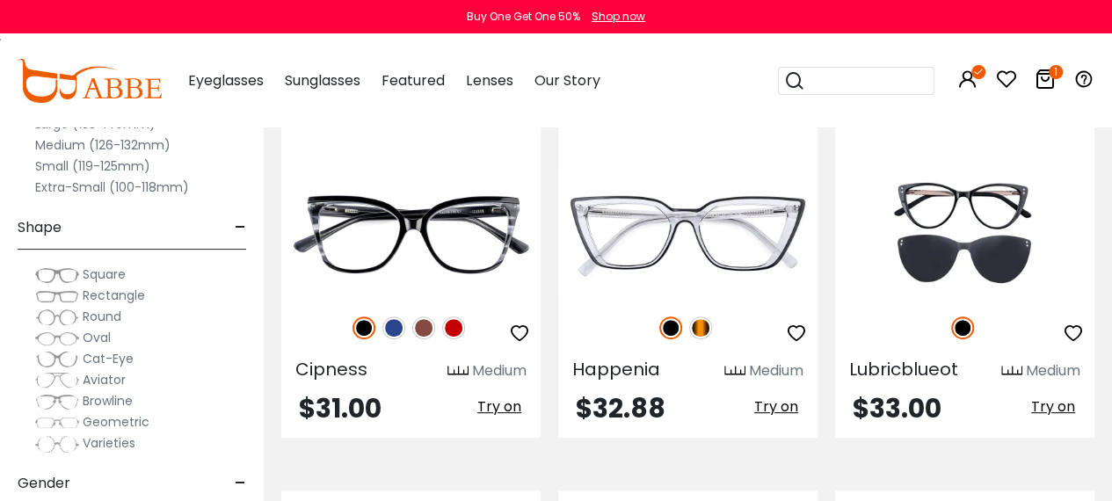
scroll to position [6779, 0]
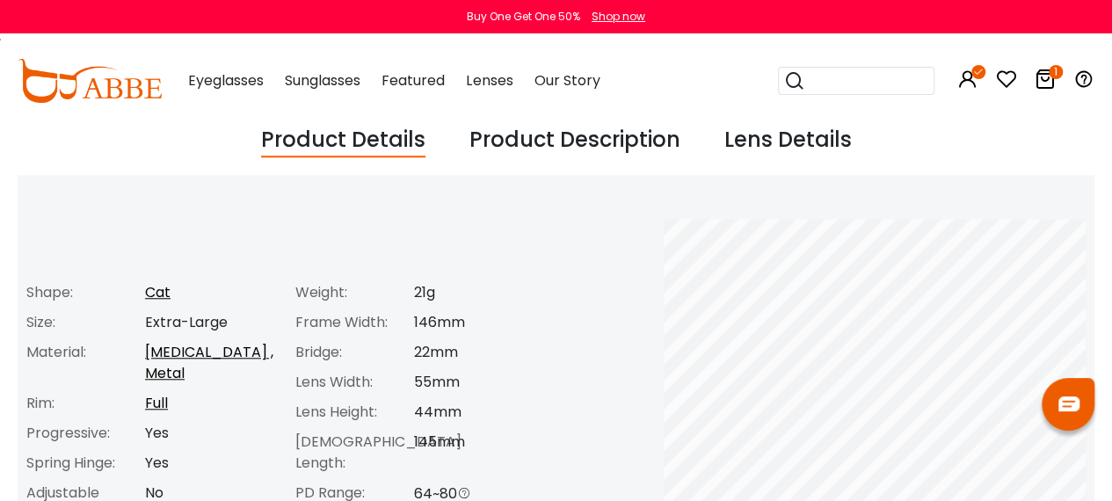
scroll to position [632, 0]
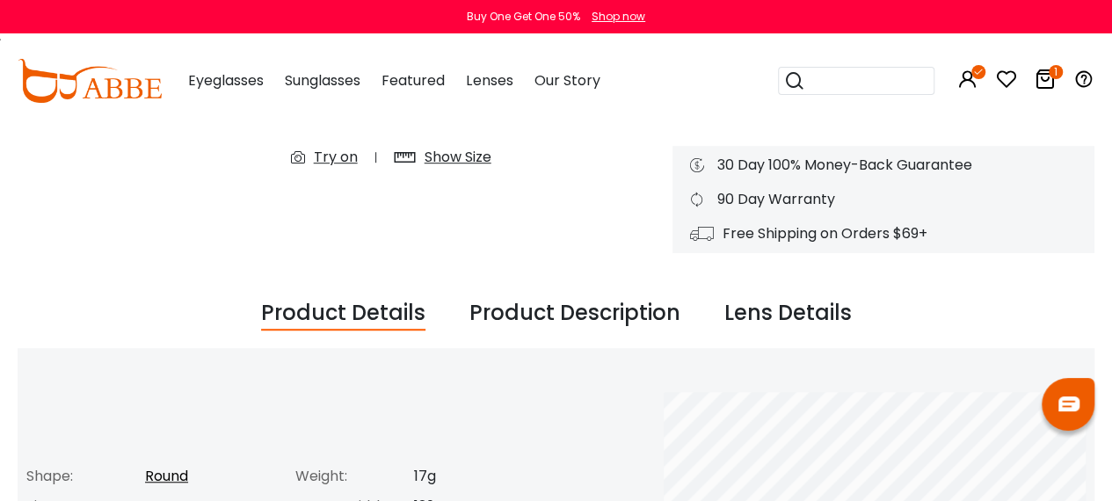
scroll to position [508, 0]
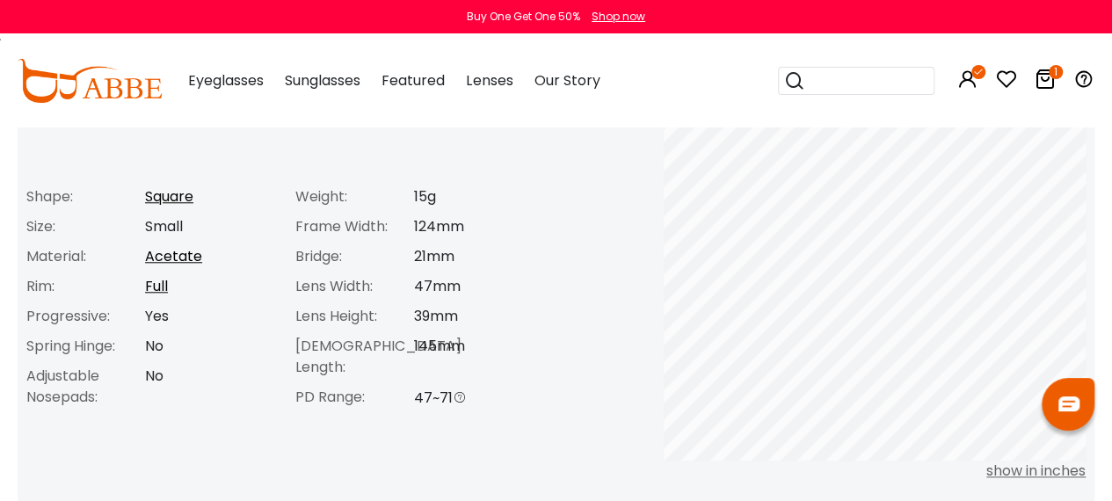
scroll to position [739, 0]
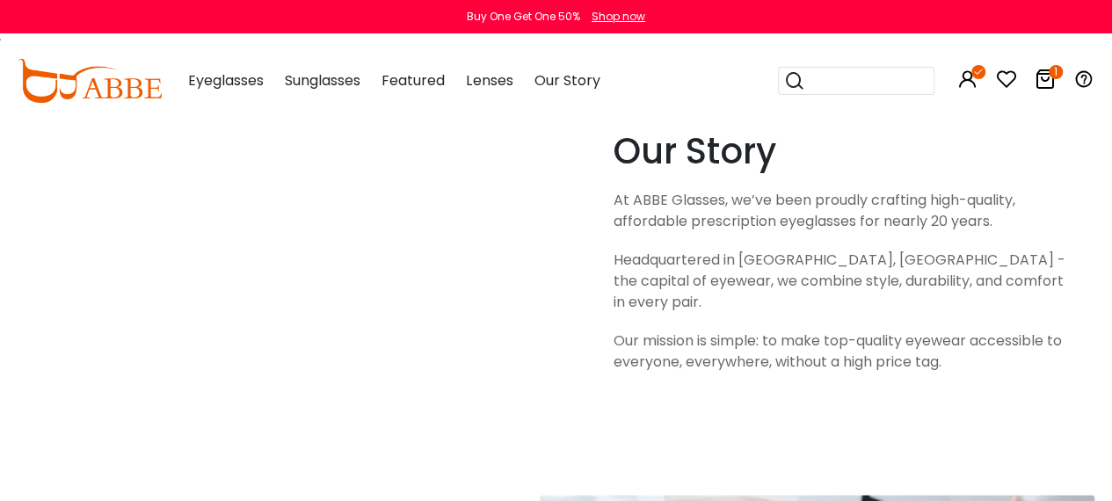
scroll to position [347, 0]
